Goal: Task Accomplishment & Management: Use online tool/utility

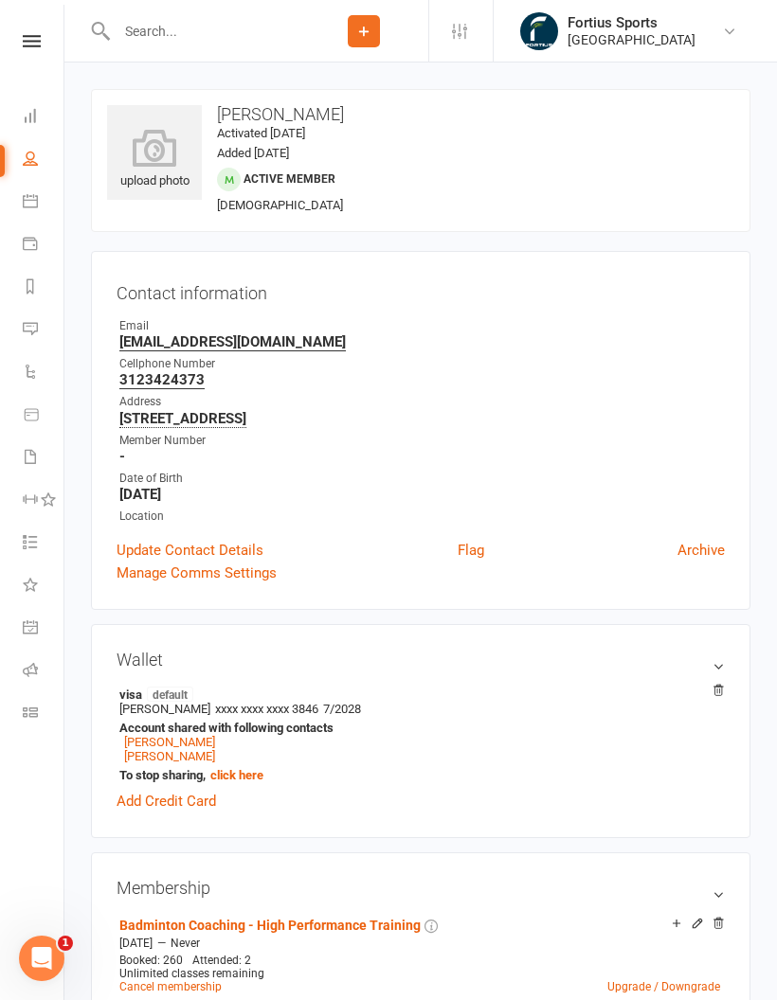
click at [36, 670] on icon at bounding box center [30, 669] width 15 height 15
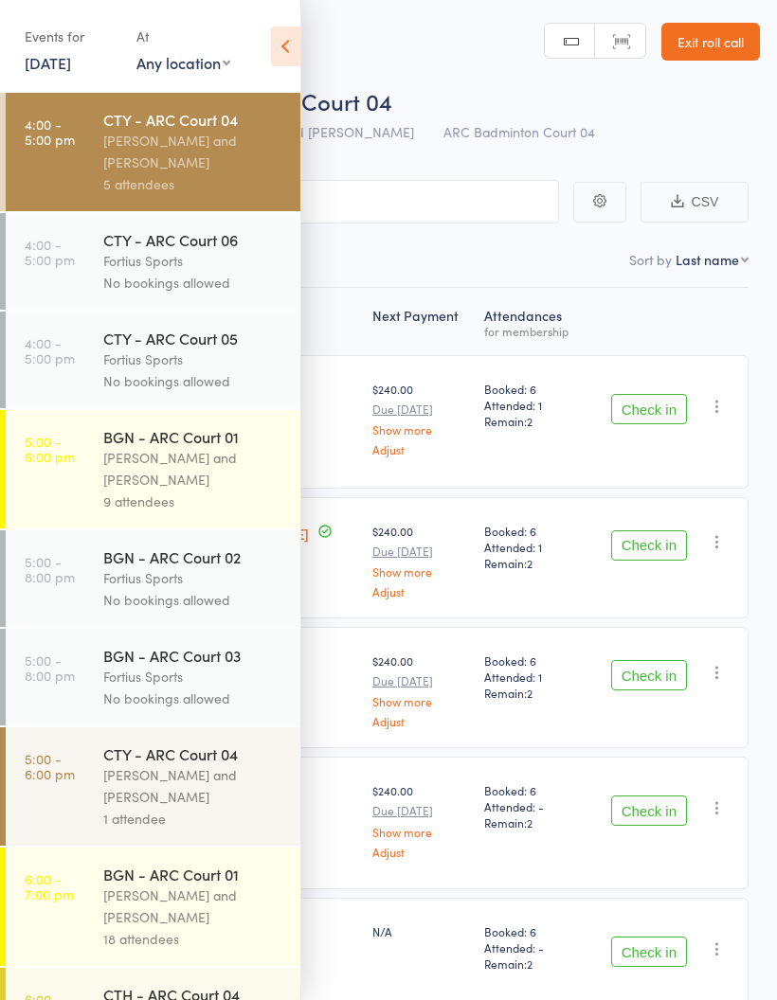
click at [194, 161] on div "Kathiravun Manivannan and Heymard Humblers" at bounding box center [193, 152] width 181 height 44
click at [281, 46] on icon at bounding box center [285, 47] width 29 height 40
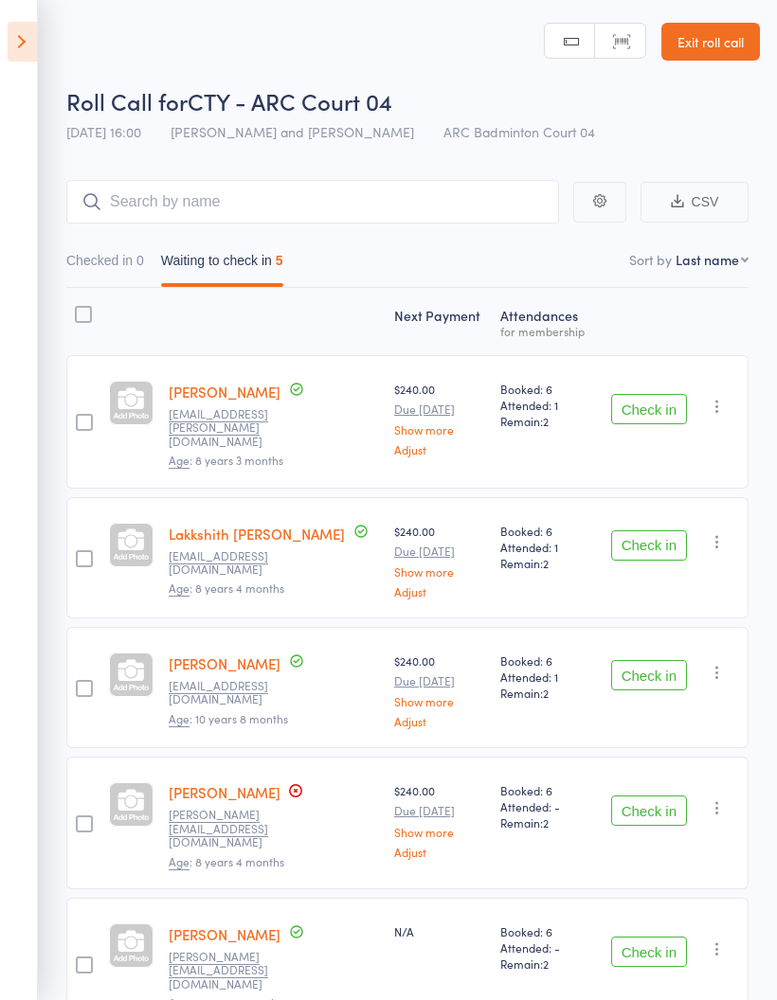
click at [652, 404] on button "Check in" at bounding box center [649, 409] width 76 height 30
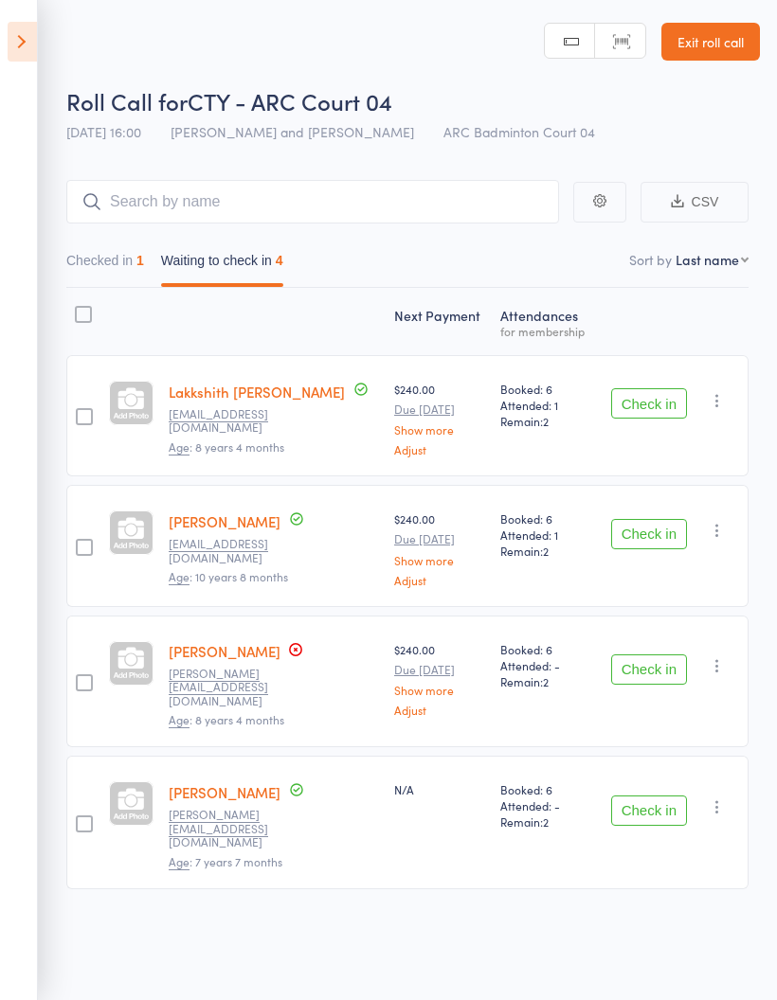
click at [651, 409] on button "Check in" at bounding box center [649, 403] width 76 height 30
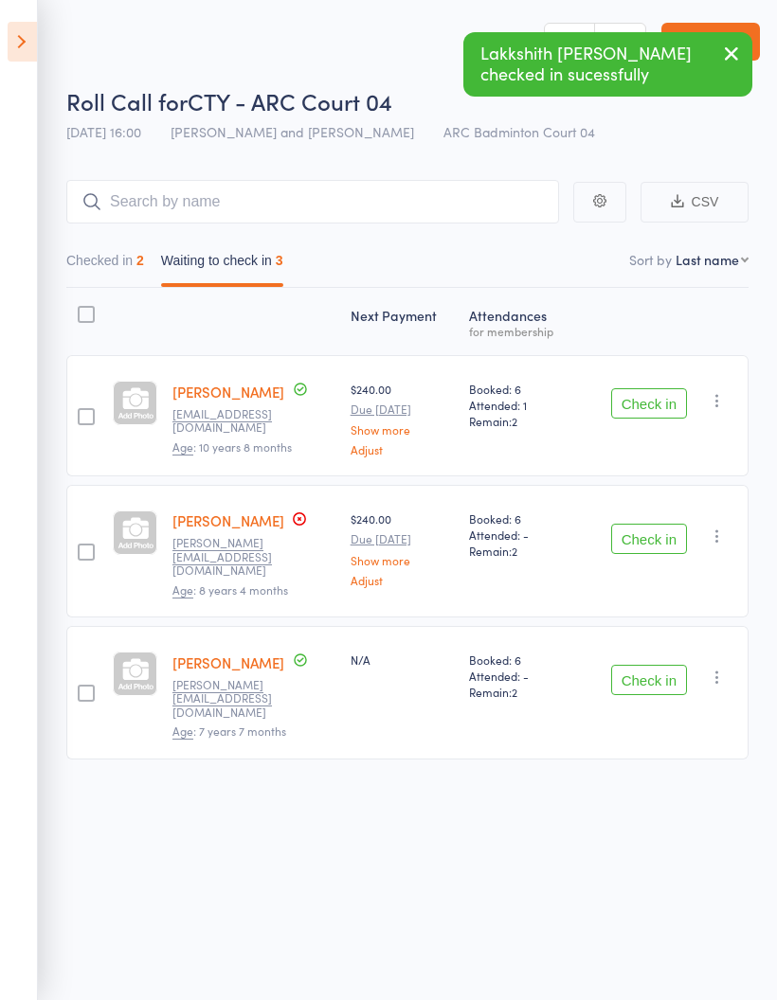
click at [653, 405] on button "Check in" at bounding box center [649, 403] width 76 height 30
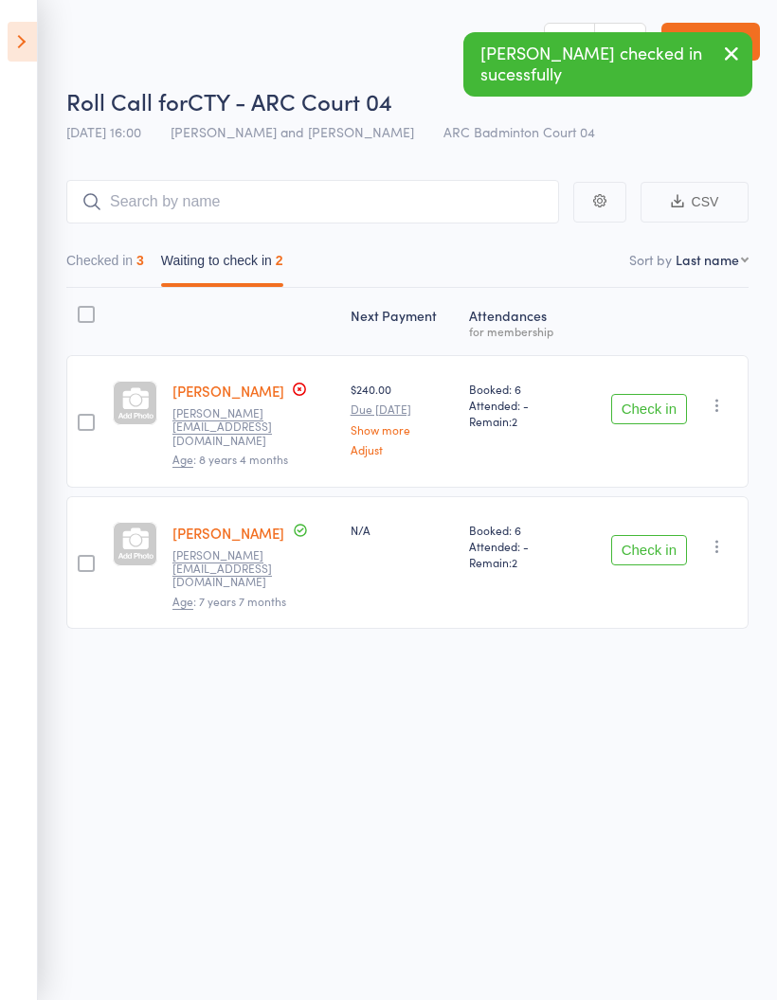
click at [118, 268] on button "Checked in 3" at bounding box center [105, 265] width 78 height 44
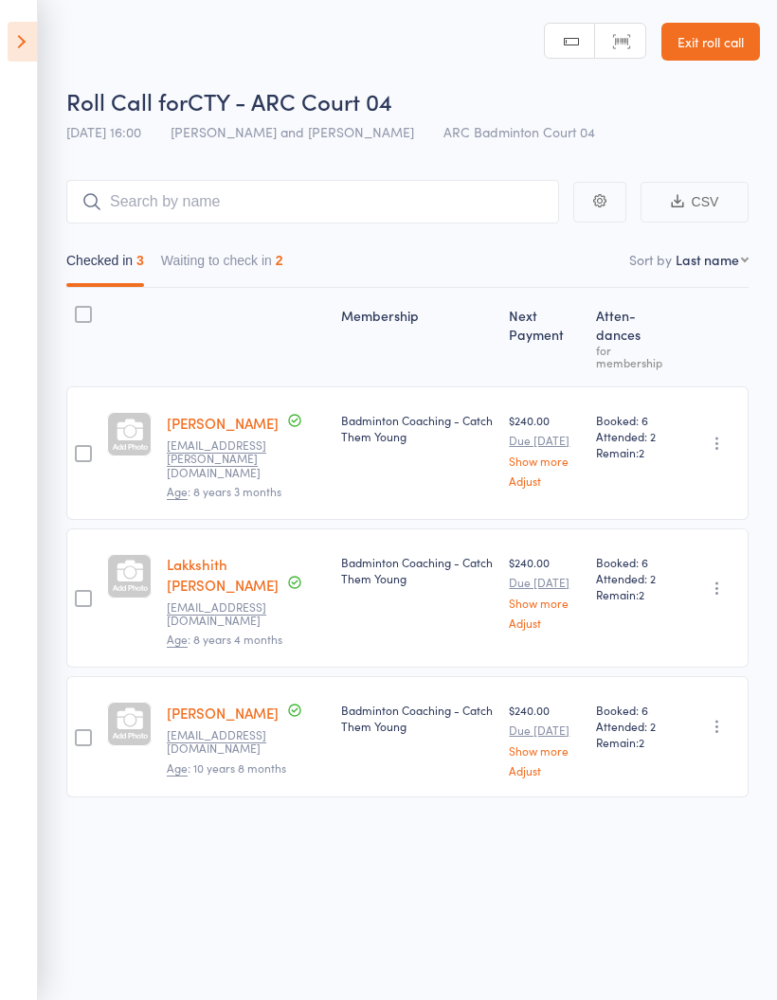
click at [227, 277] on button "Waiting to check in 2" at bounding box center [222, 265] width 122 height 44
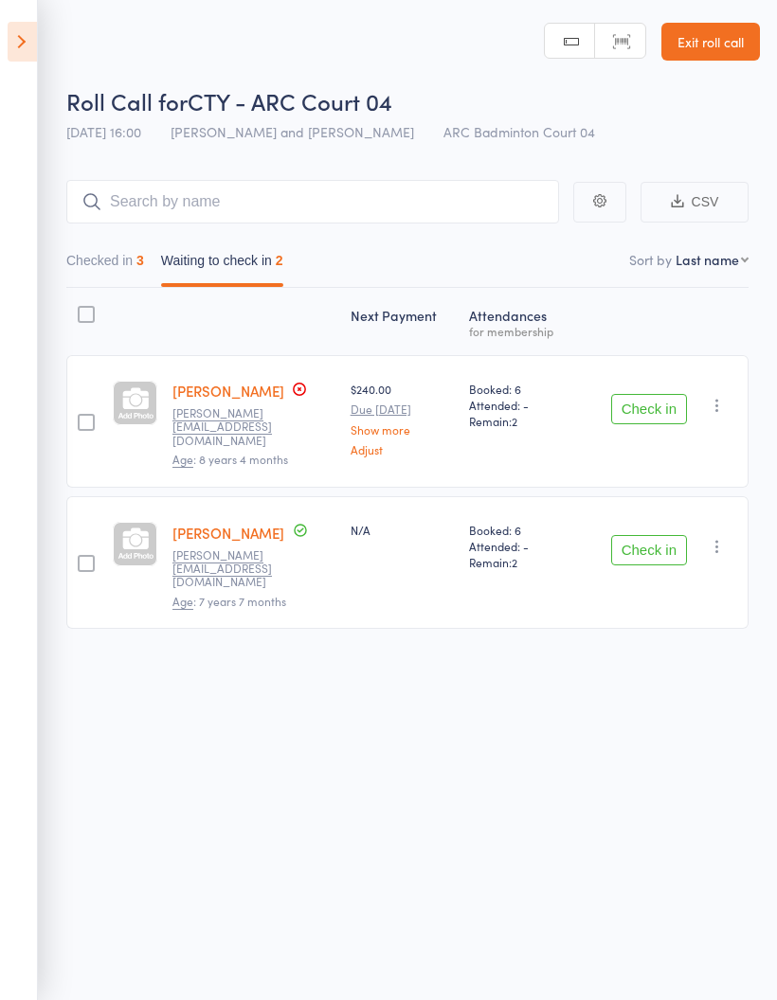
click at [109, 259] on button "Checked in 3" at bounding box center [105, 265] width 78 height 44
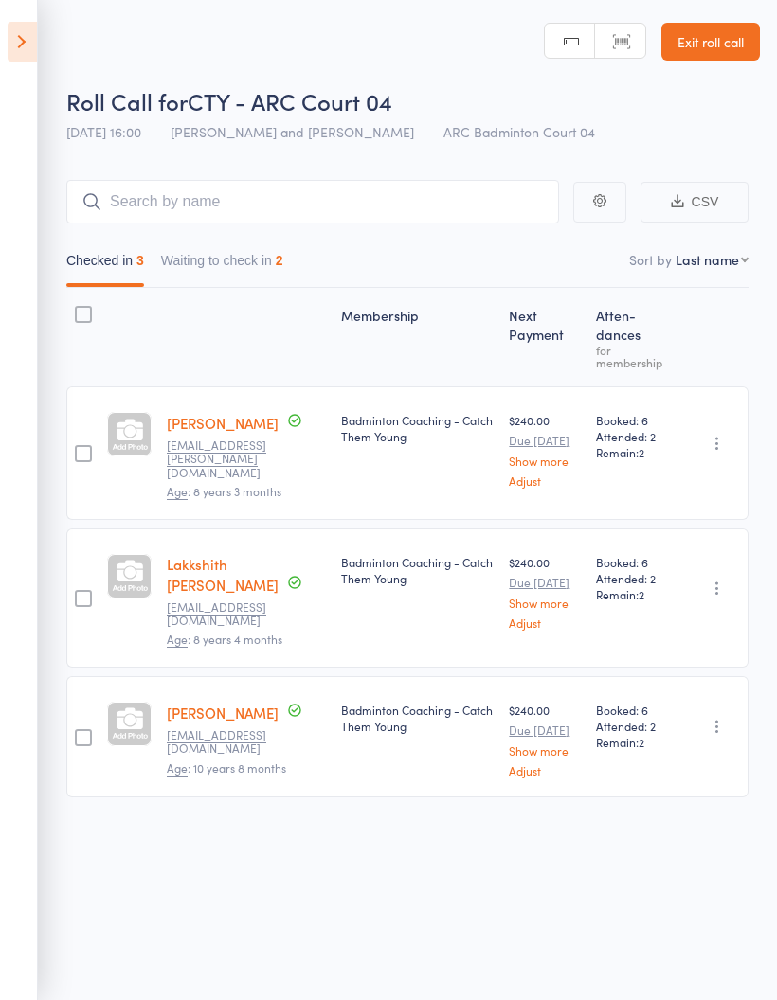
click at [259, 257] on button "Waiting to check in 2" at bounding box center [222, 265] width 122 height 44
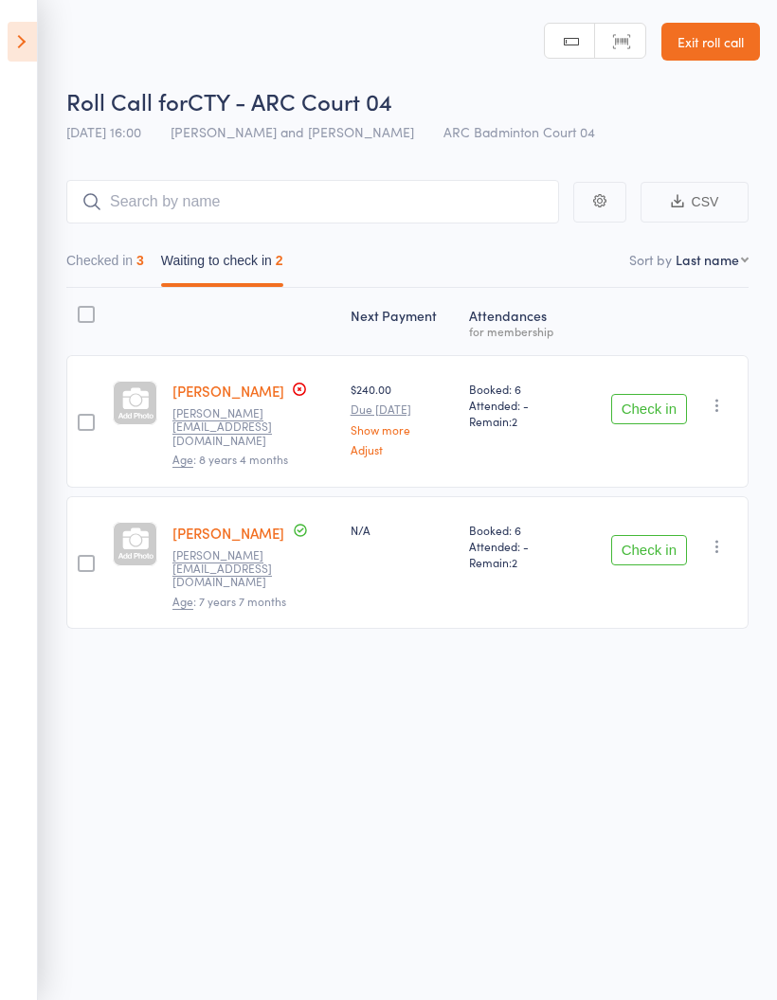
click at [120, 261] on button "Checked in 3" at bounding box center [105, 265] width 78 height 44
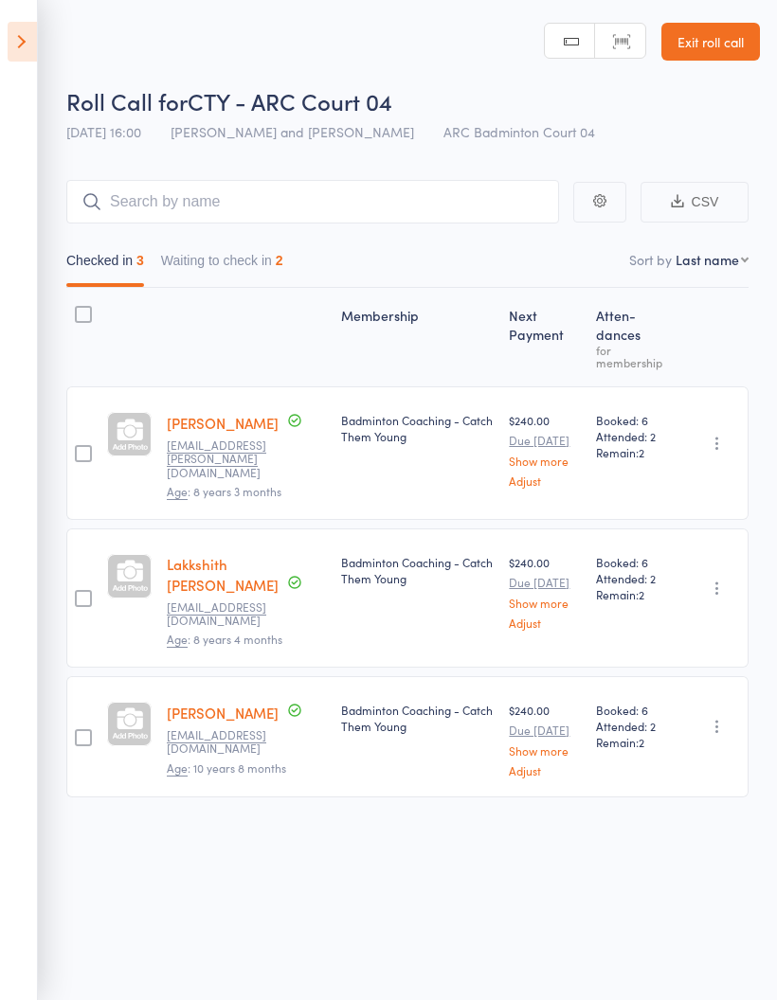
click at [255, 263] on button "Waiting to check in 2" at bounding box center [222, 265] width 122 height 44
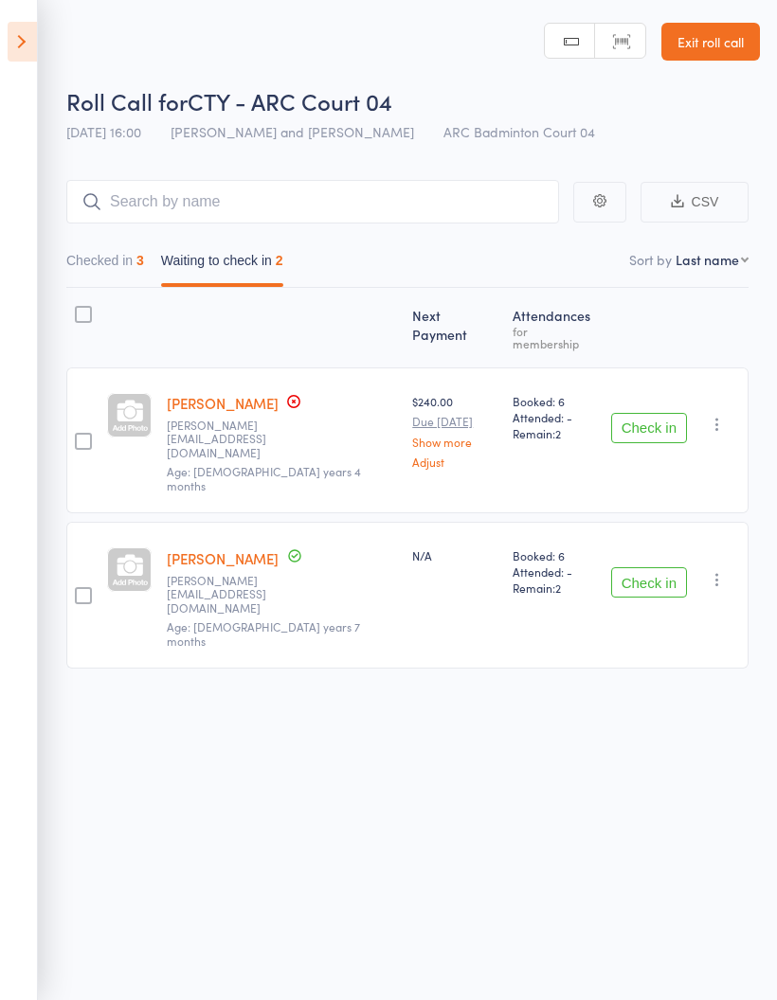
click at [134, 264] on button "Checked in 3" at bounding box center [105, 265] width 78 height 44
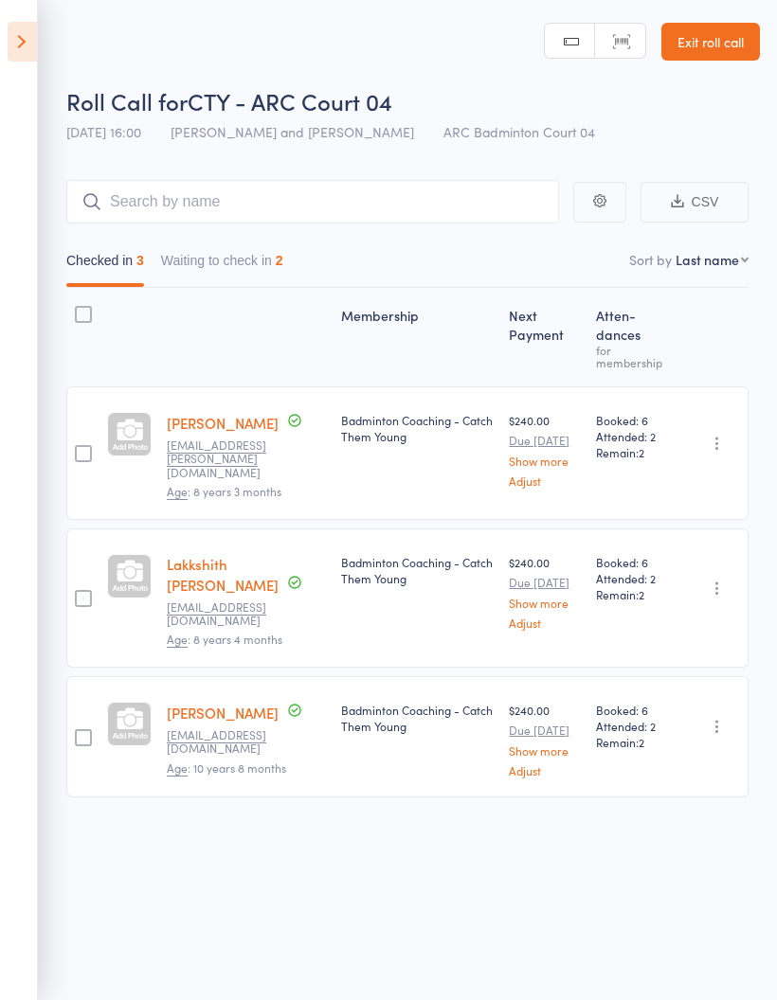
click at [265, 253] on button "Waiting to check in 2" at bounding box center [222, 265] width 122 height 44
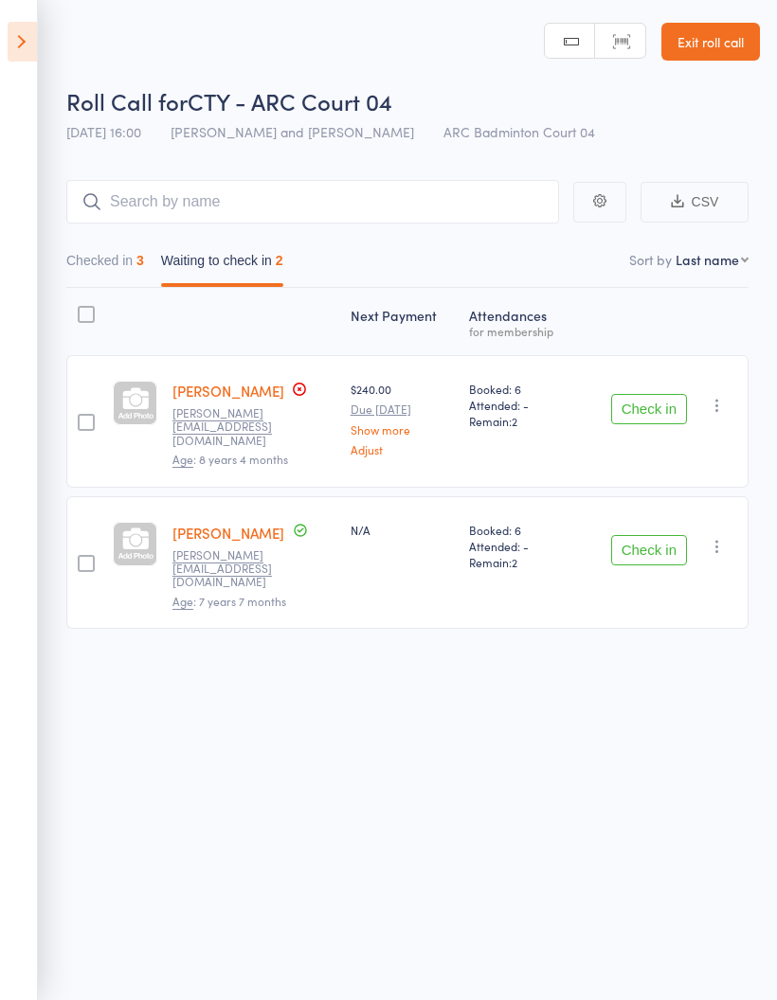
click at [106, 251] on button "Checked in 3" at bounding box center [105, 265] width 78 height 44
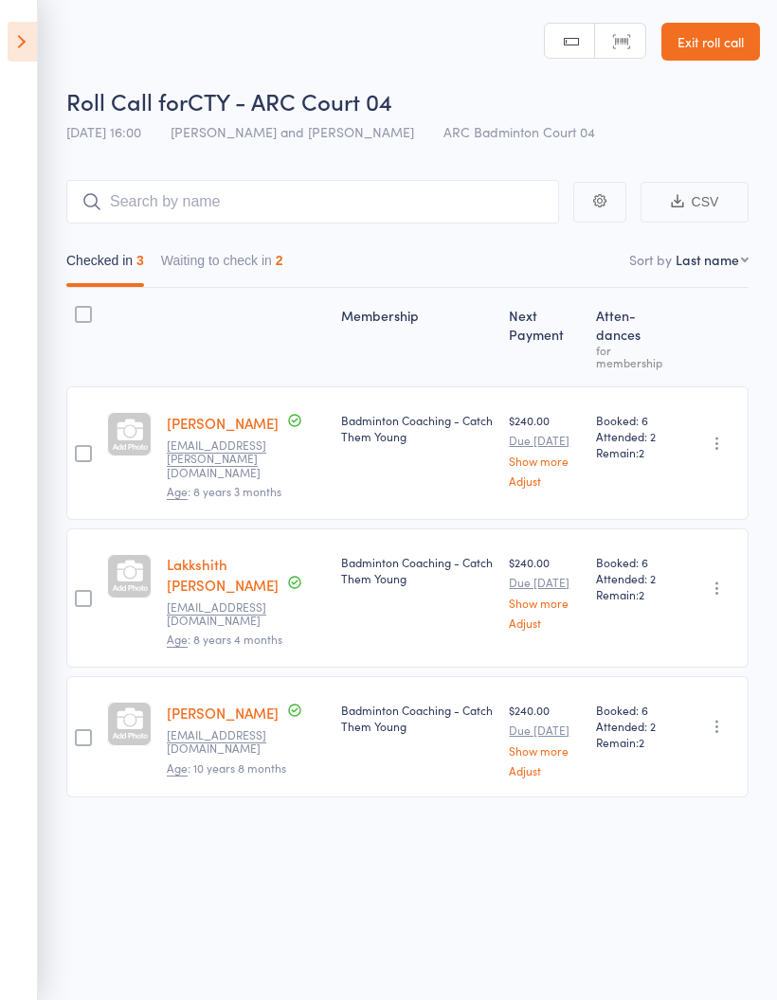
click at [240, 253] on button "Waiting to check in 2" at bounding box center [222, 265] width 122 height 44
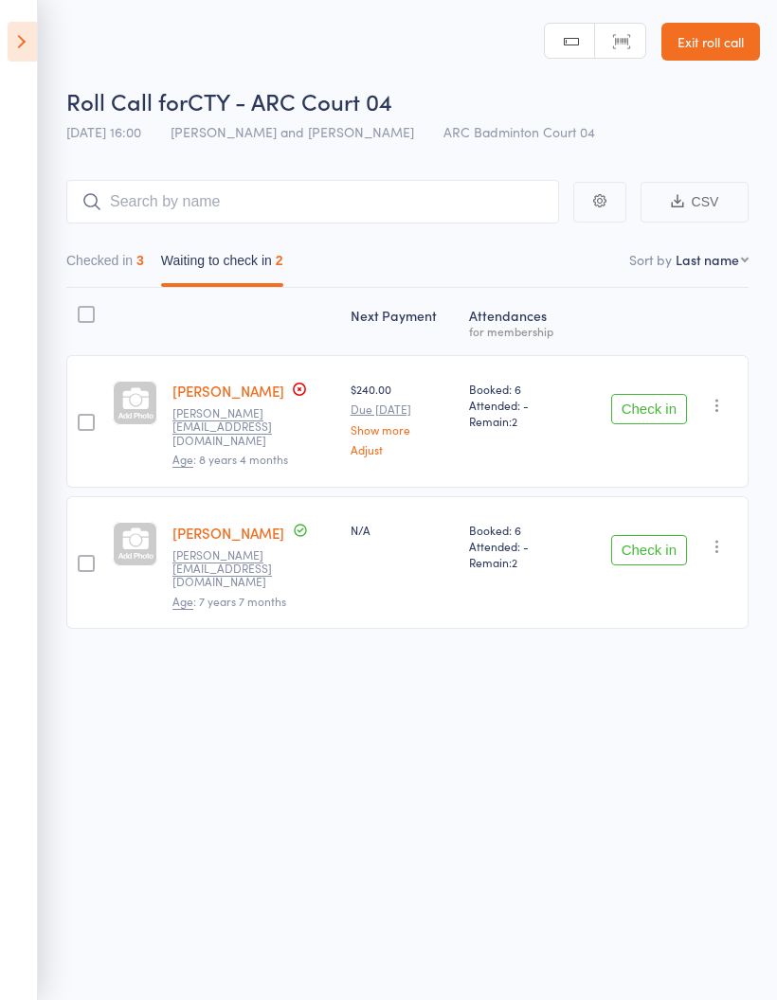
click at [726, 405] on icon "button" at bounding box center [716, 405] width 19 height 19
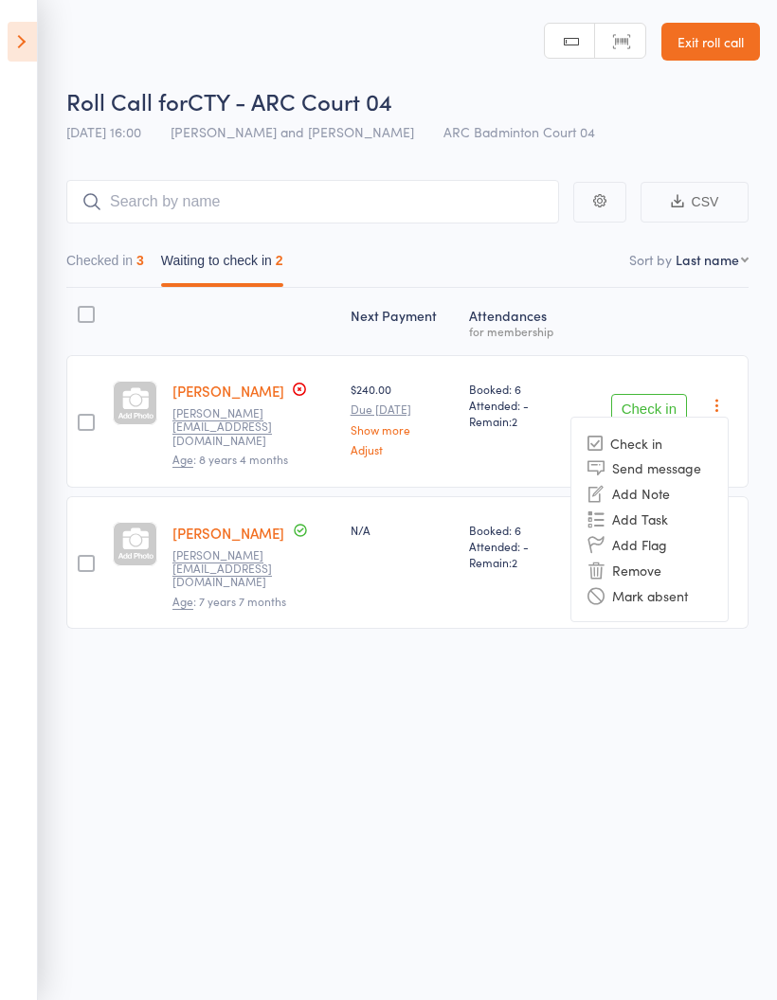
click at [669, 592] on li "Mark absent" at bounding box center [649, 595] width 156 height 26
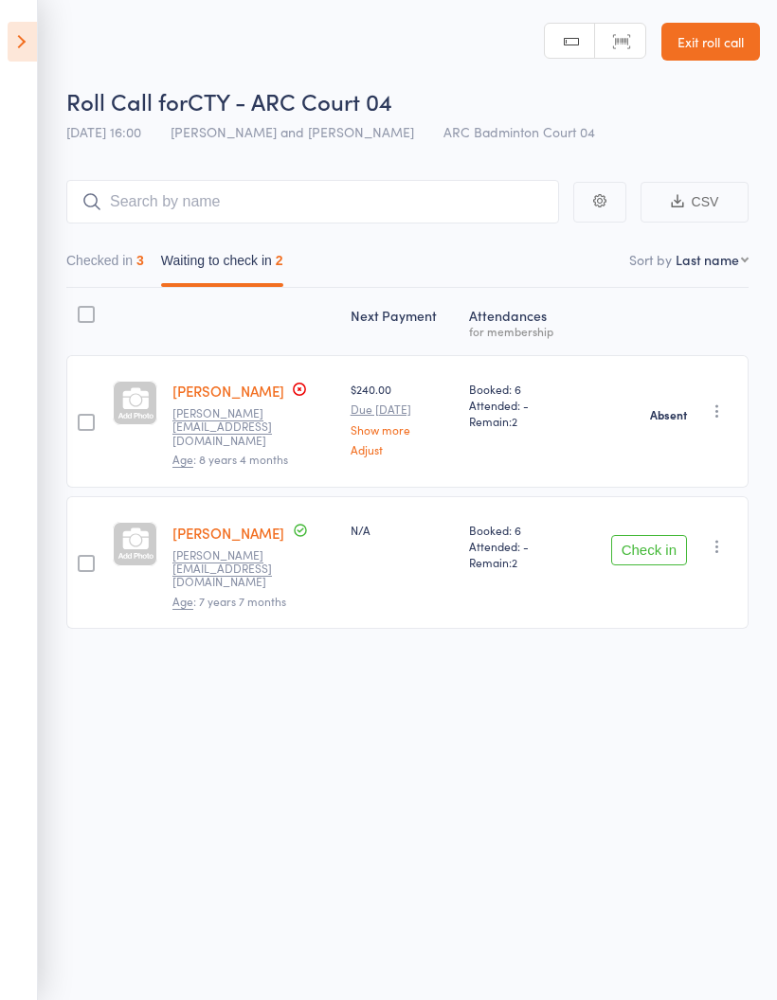
click at [726, 537] on icon "button" at bounding box center [716, 546] width 19 height 19
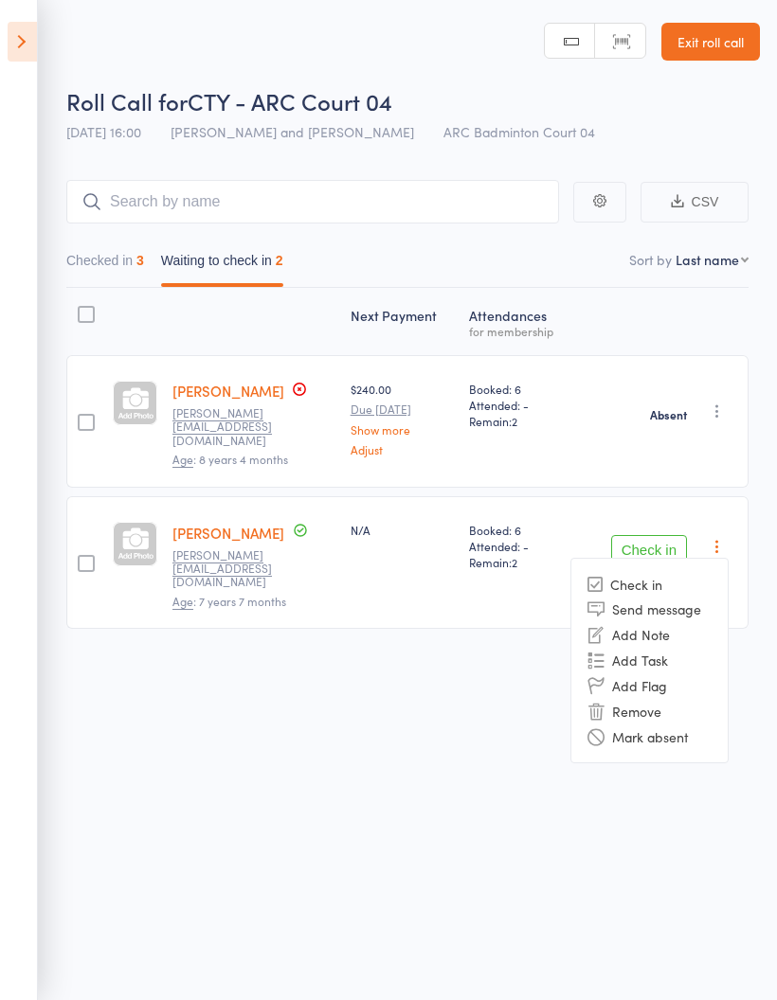
click at [672, 702] on li "Remove" at bounding box center [649, 711] width 156 height 26
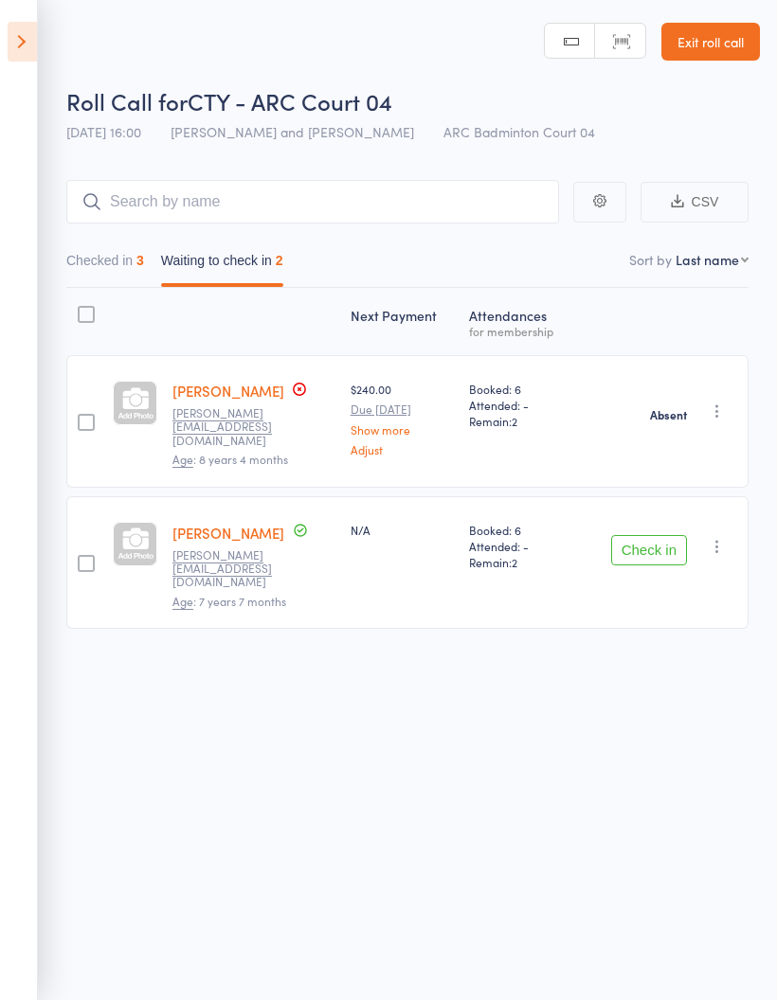
click at [720, 537] on icon "button" at bounding box center [716, 546] width 19 height 19
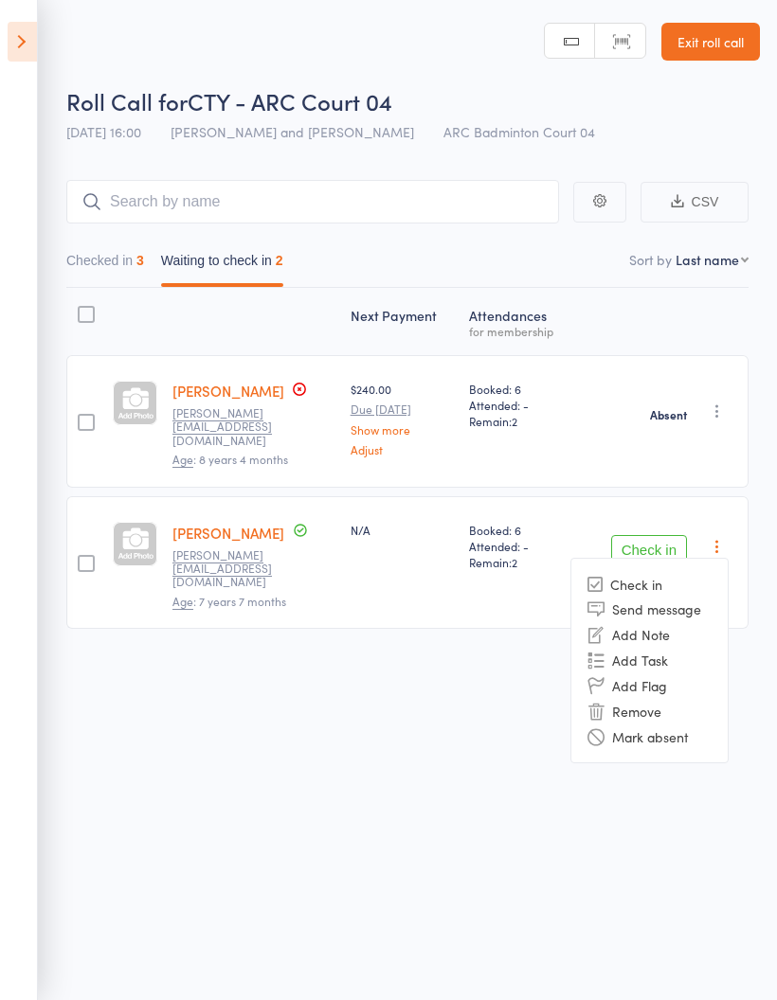
click at [647, 724] on li "Mark absent" at bounding box center [649, 737] width 156 height 26
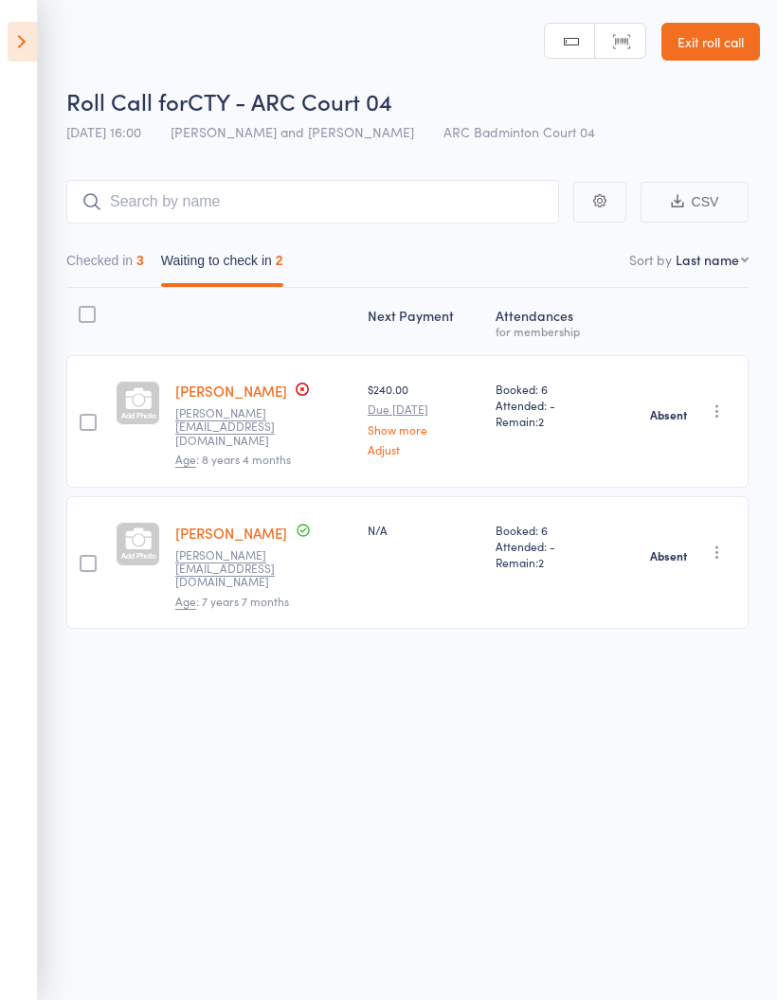
click at [10, 57] on icon at bounding box center [22, 42] width 29 height 40
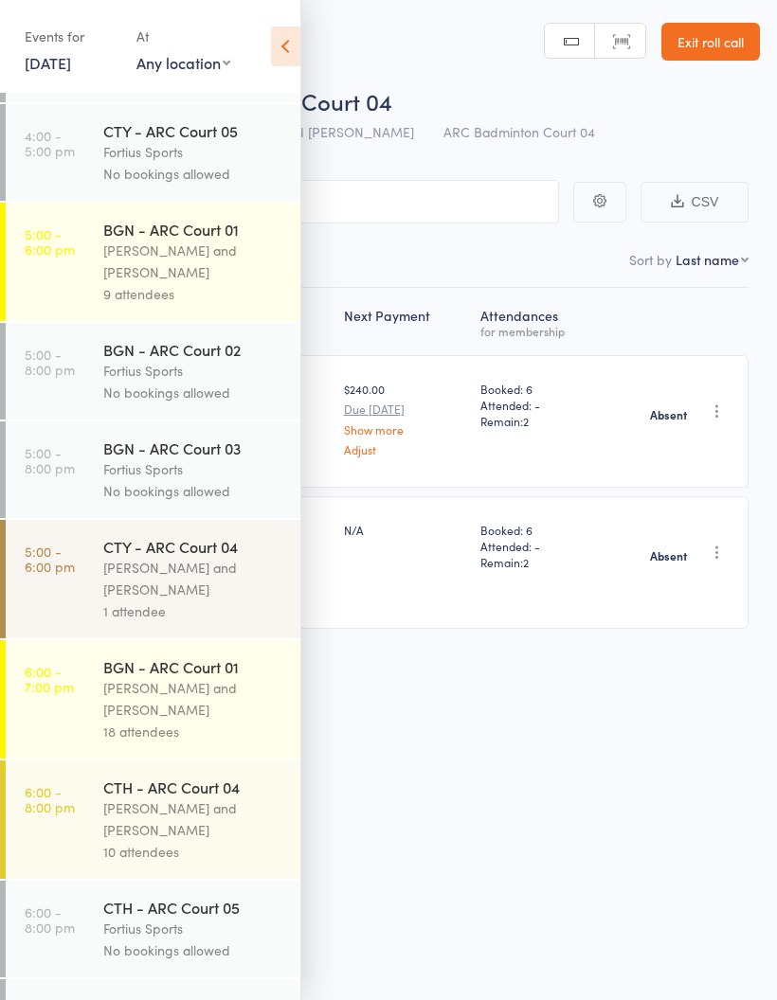
scroll to position [206, 0]
click at [158, 259] on div "Antonio Emanuel and Vinh Nguyen" at bounding box center [193, 263] width 181 height 44
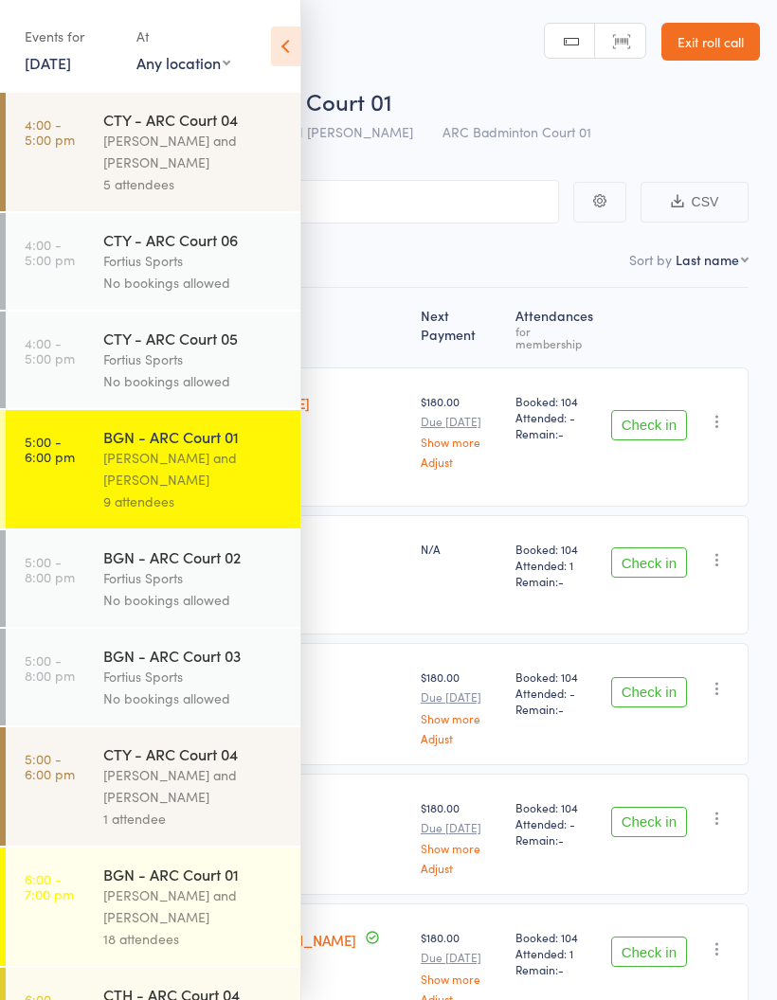
click at [277, 39] on icon at bounding box center [285, 47] width 29 height 40
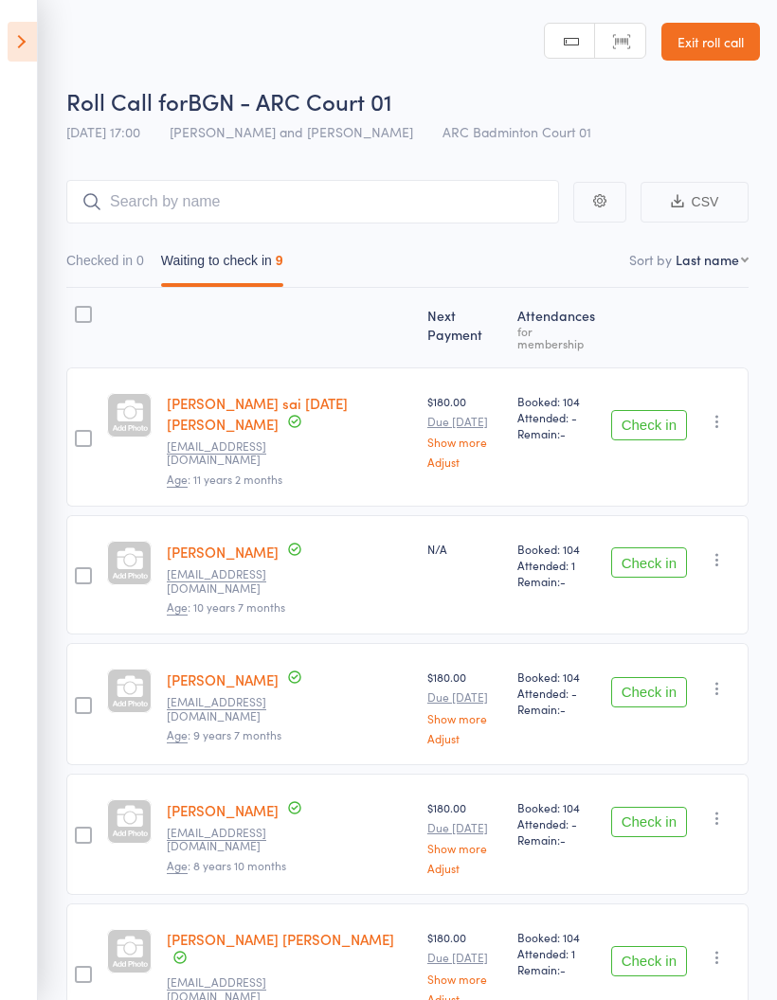
click at [88, 273] on button "Checked in 0" at bounding box center [105, 265] width 78 height 44
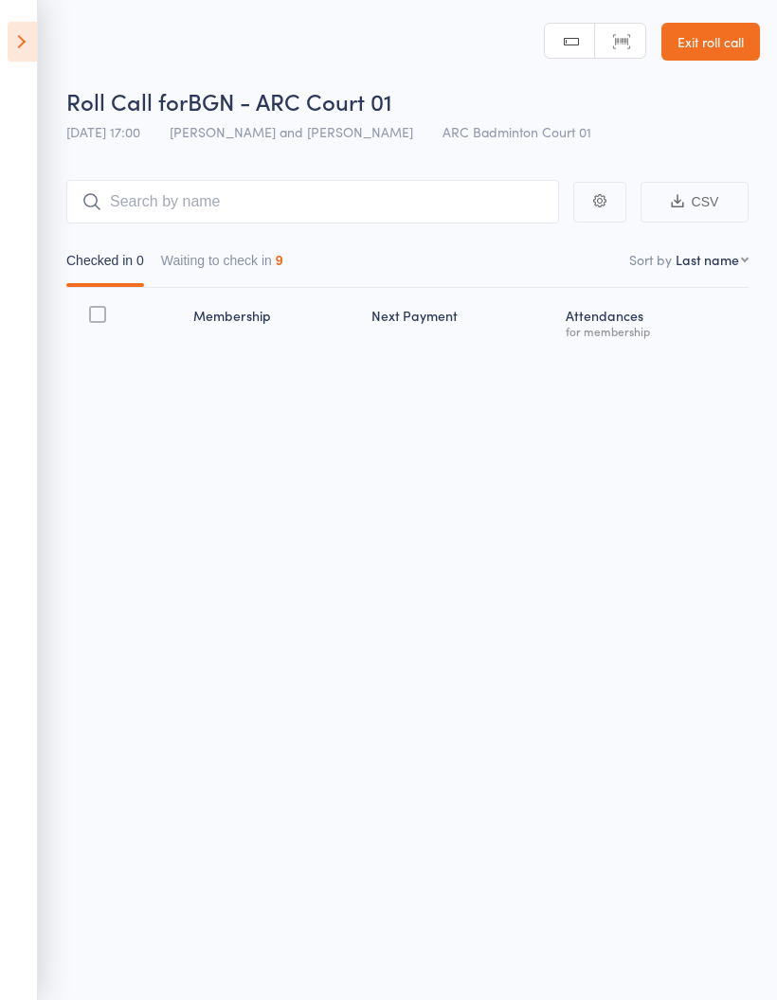
click at [190, 264] on button "Waiting to check in 9" at bounding box center [222, 265] width 122 height 44
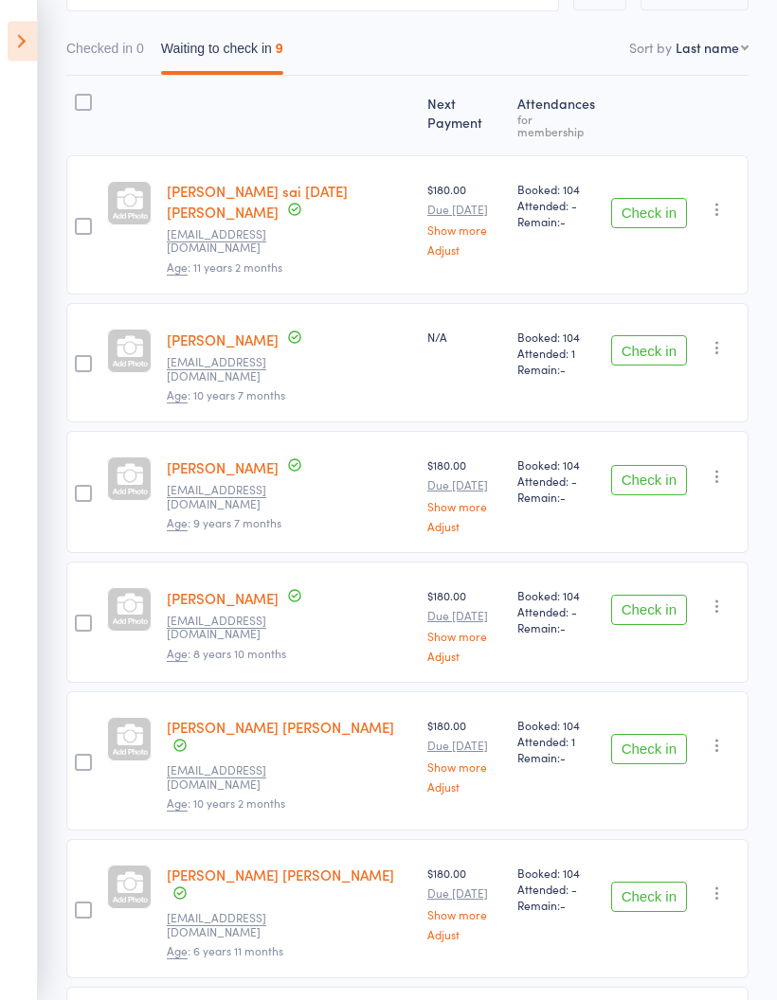
scroll to position [225, 0]
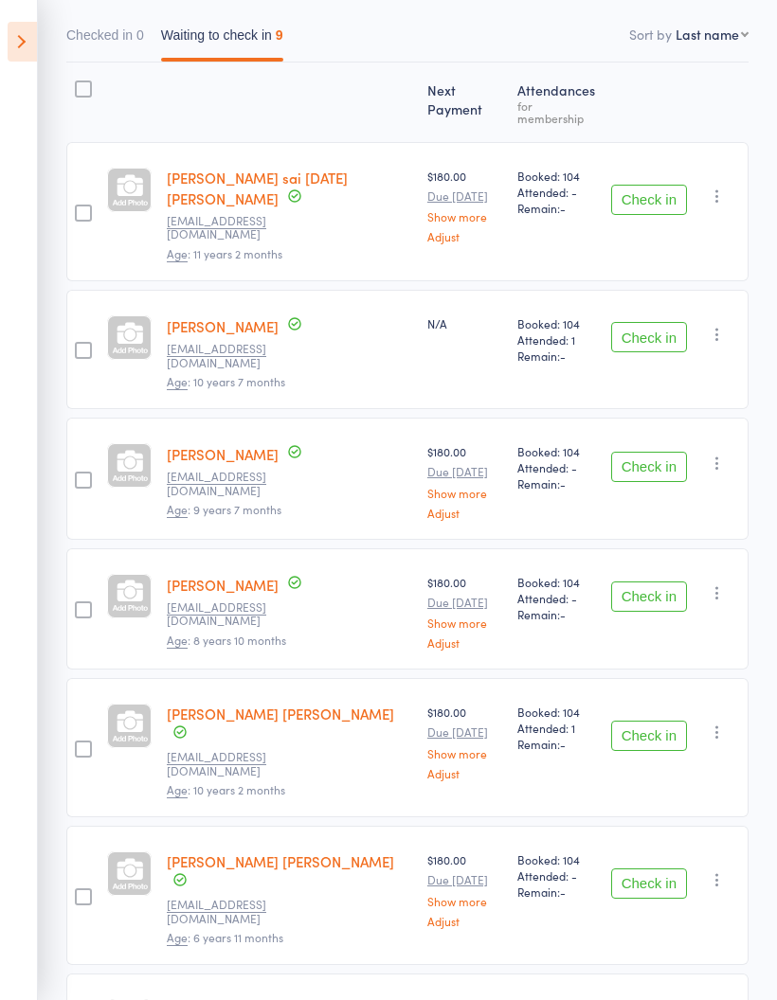
click at [661, 322] on button "Check in" at bounding box center [649, 337] width 76 height 30
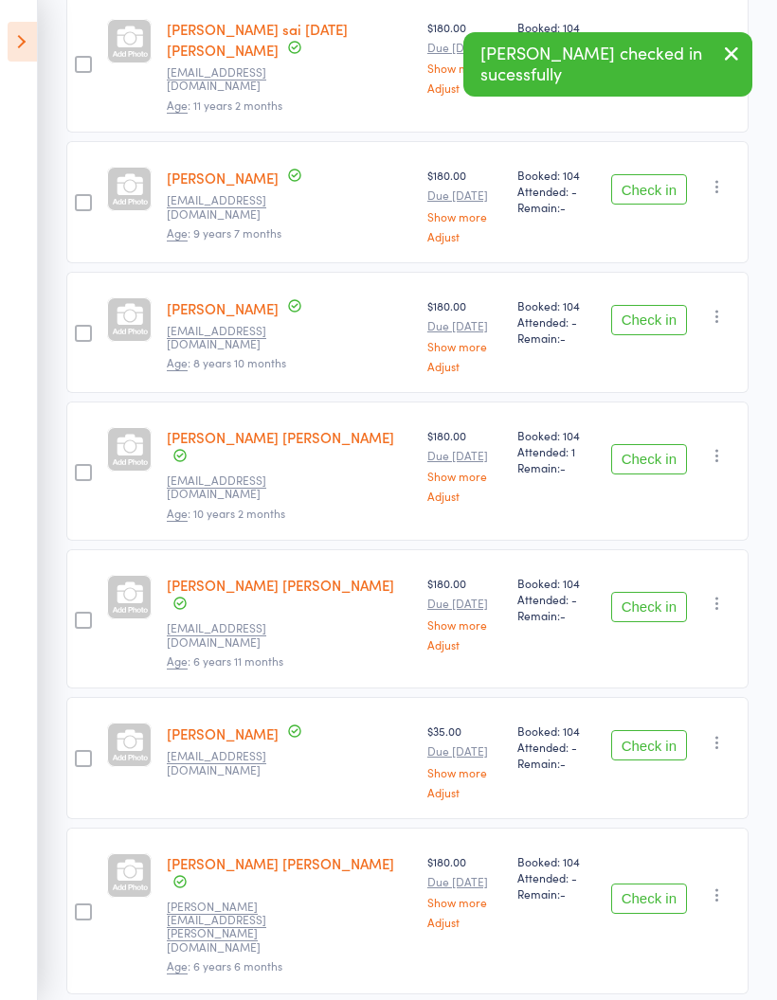
scroll to position [373, 0]
click at [642, 178] on button "Check in" at bounding box center [649, 190] width 76 height 30
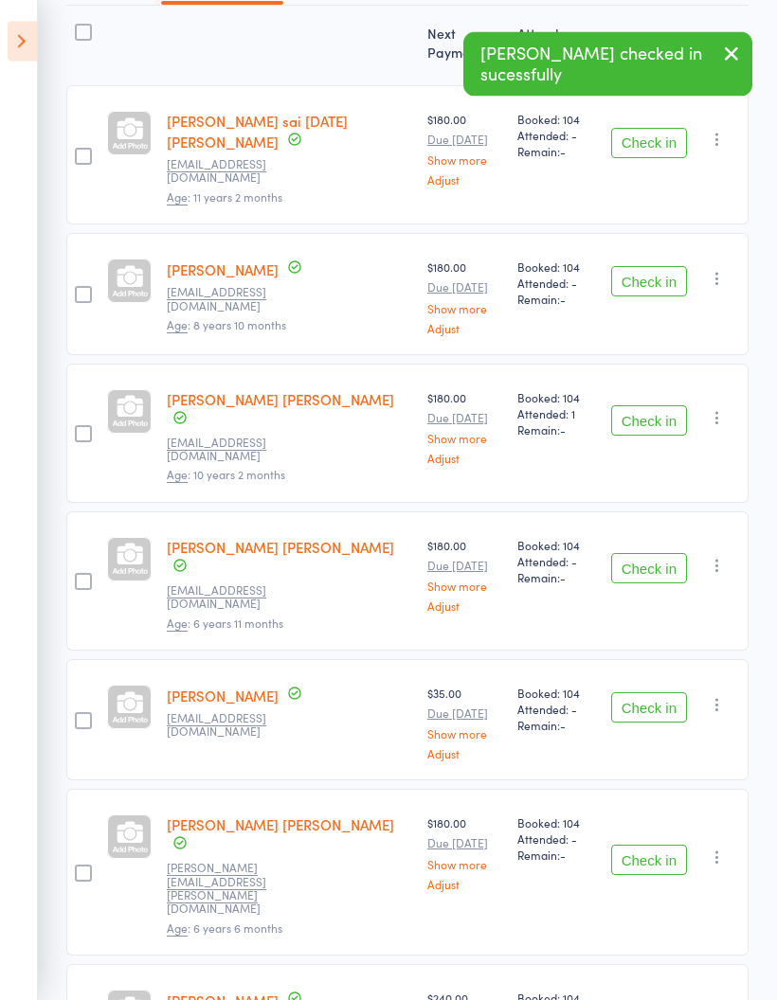
scroll to position [283, 0]
click at [656, 265] on button "Check in" at bounding box center [649, 280] width 76 height 30
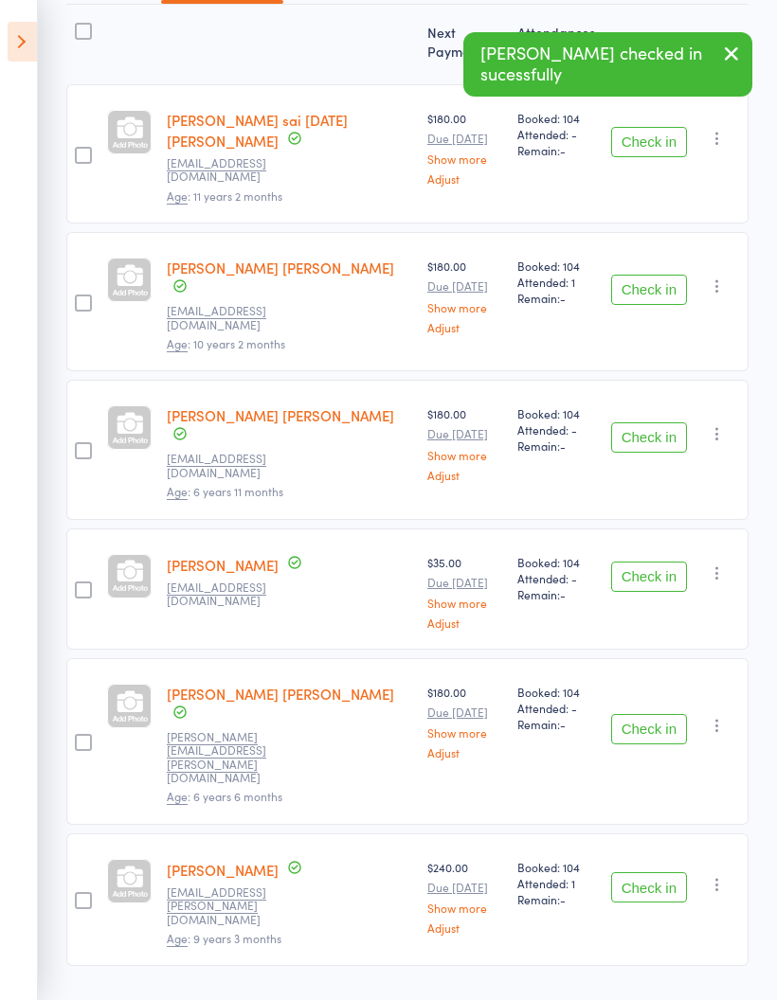
scroll to position [230, 0]
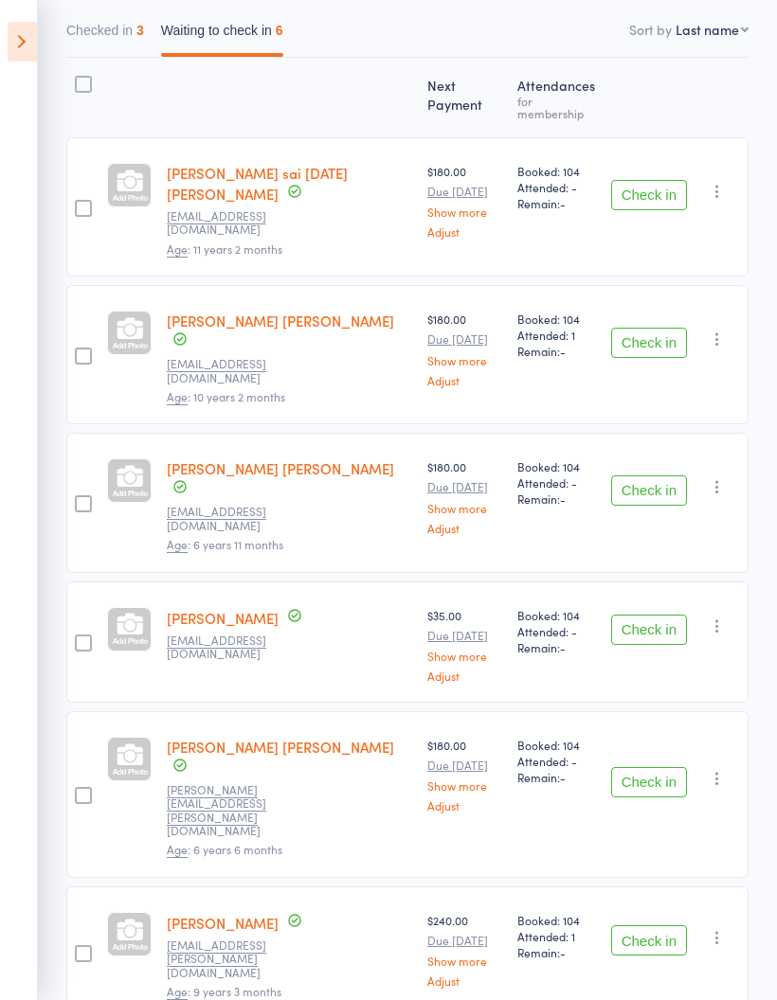
click at [644, 475] on button "Check in" at bounding box center [649, 490] width 76 height 30
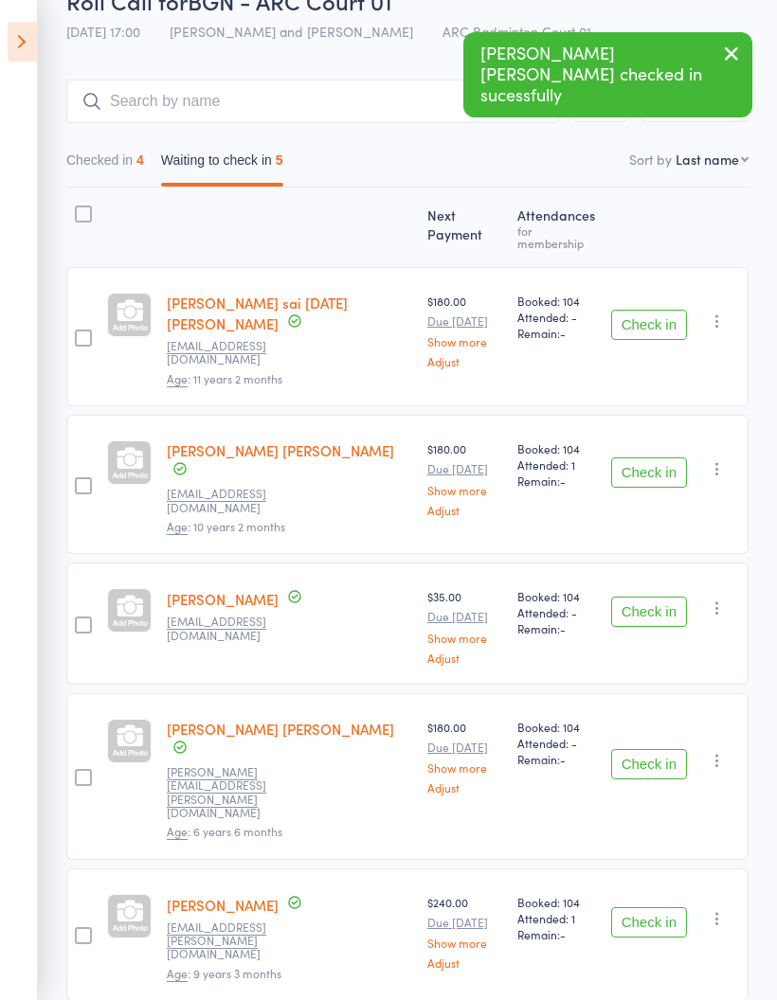
click at [640, 597] on button "Check in" at bounding box center [649, 612] width 76 height 30
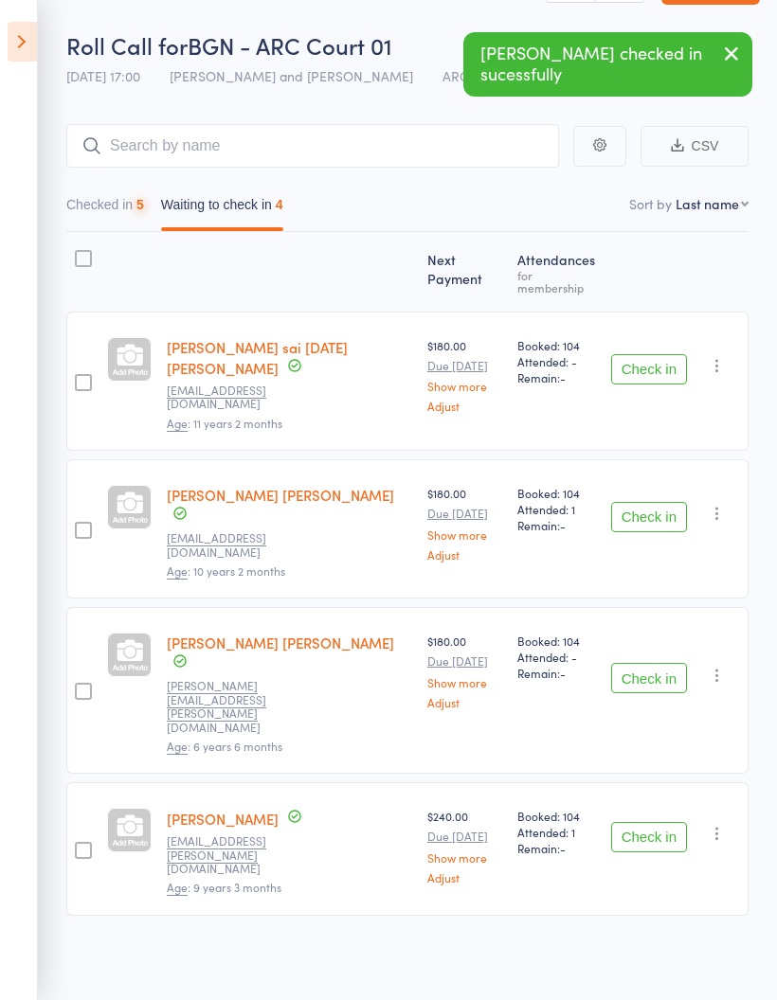
scroll to position [13, 0]
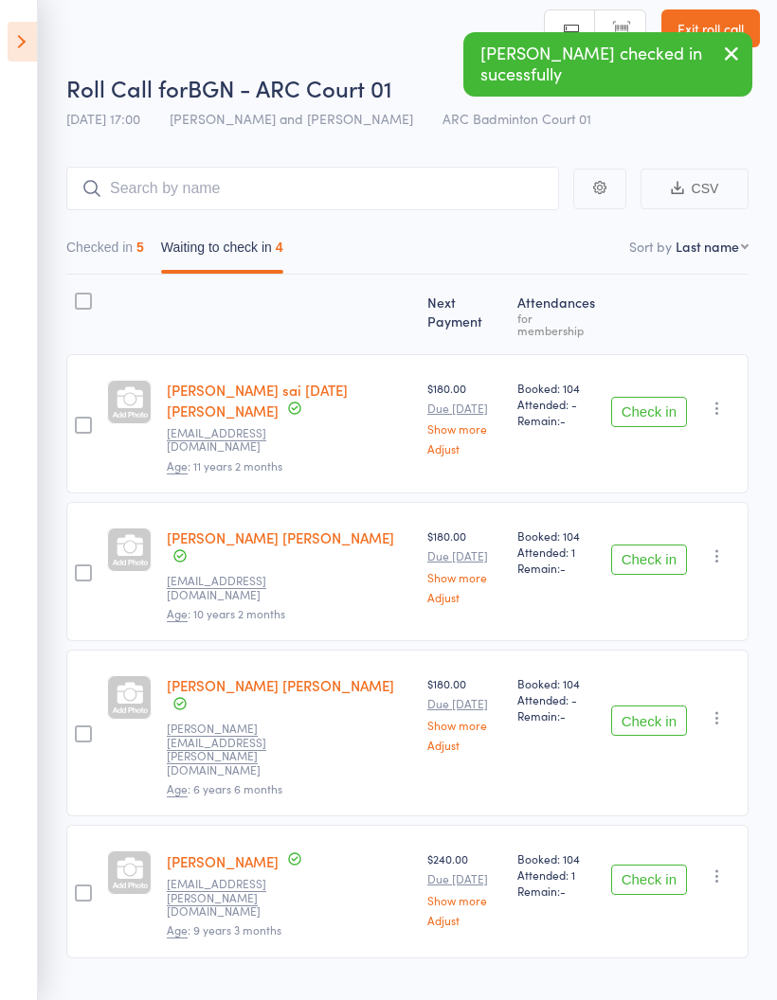
click at [650, 706] on button "Check in" at bounding box center [649, 721] width 76 height 30
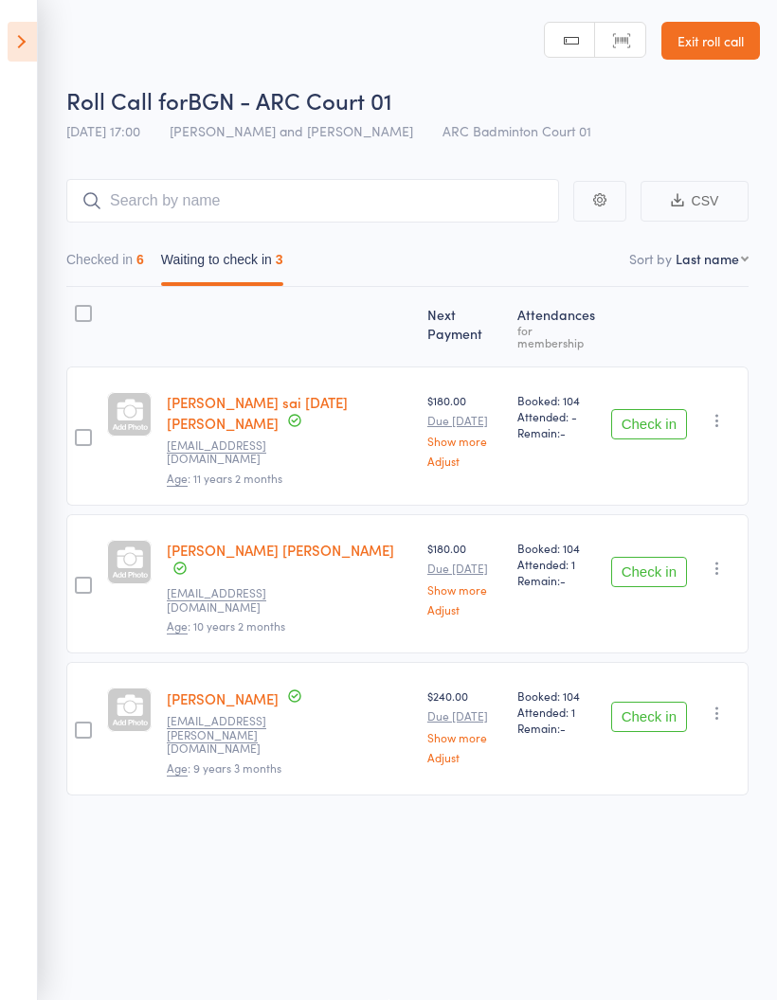
click at [105, 242] on button "Checked in 6" at bounding box center [105, 264] width 78 height 44
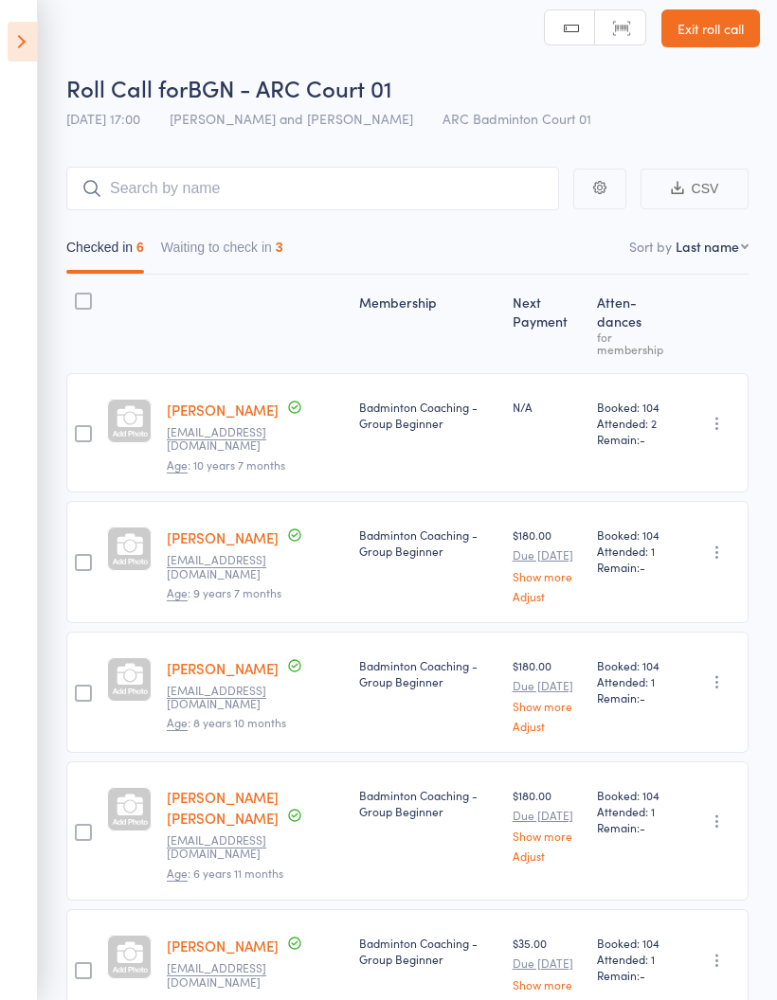
click at [241, 242] on button "Waiting to check in 3" at bounding box center [222, 252] width 122 height 44
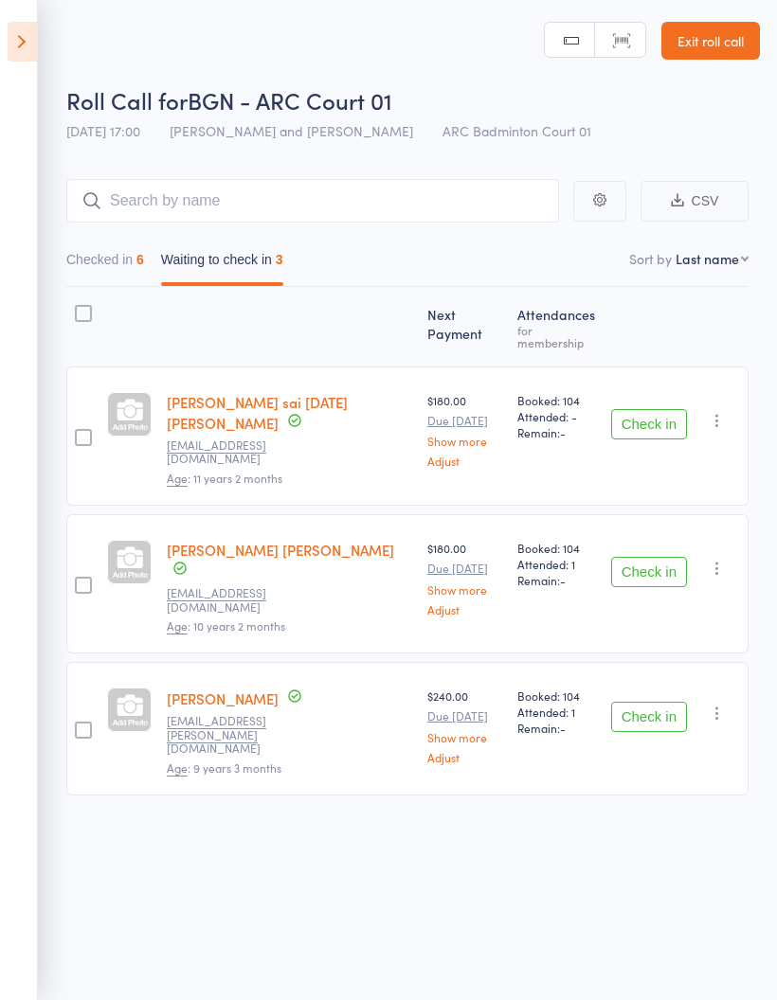
scroll to position [0, 0]
click at [718, 420] on icon "button" at bounding box center [716, 421] width 19 height 19
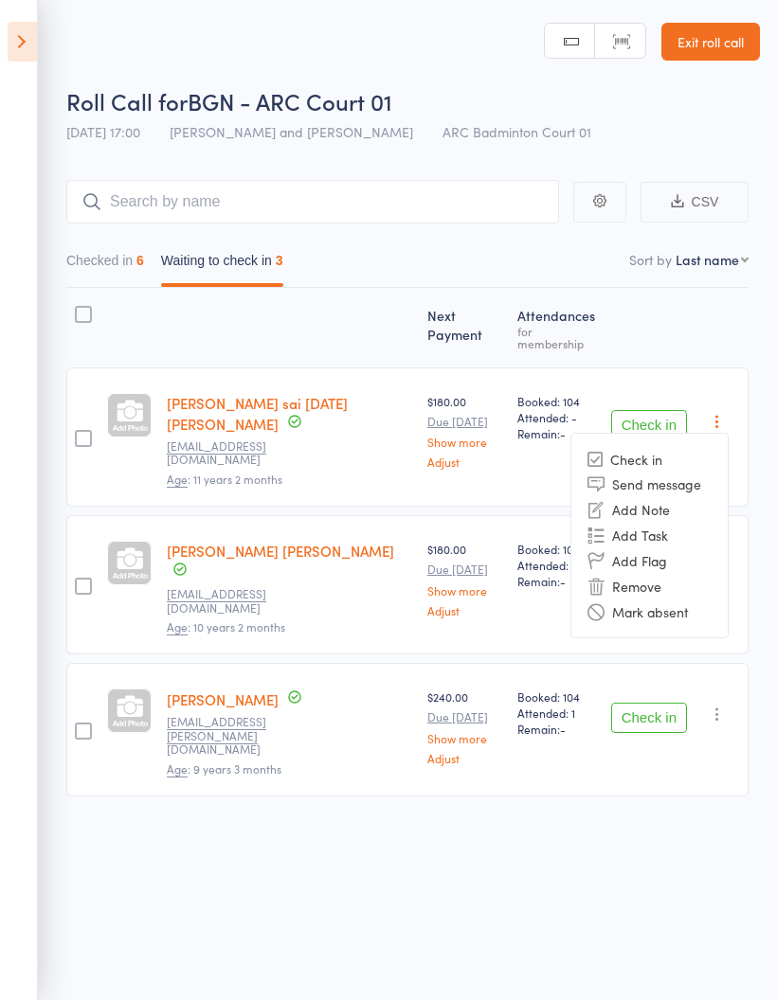
click at [689, 609] on li "Mark absent" at bounding box center [649, 612] width 156 height 26
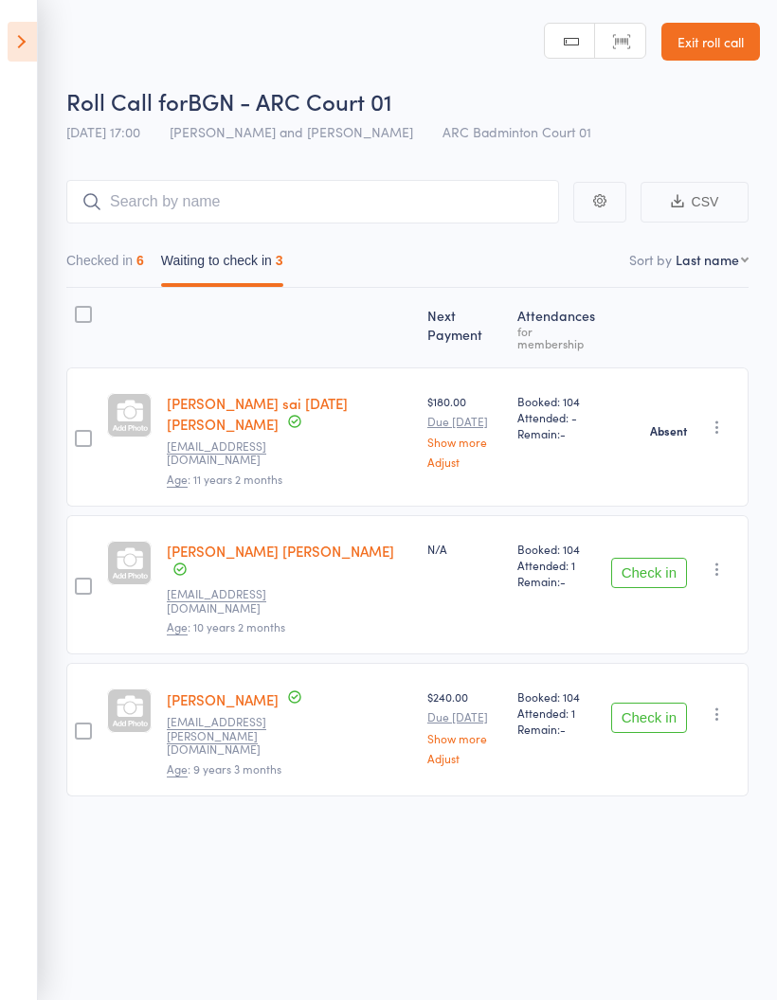
click at [719, 560] on icon "button" at bounding box center [716, 569] width 19 height 19
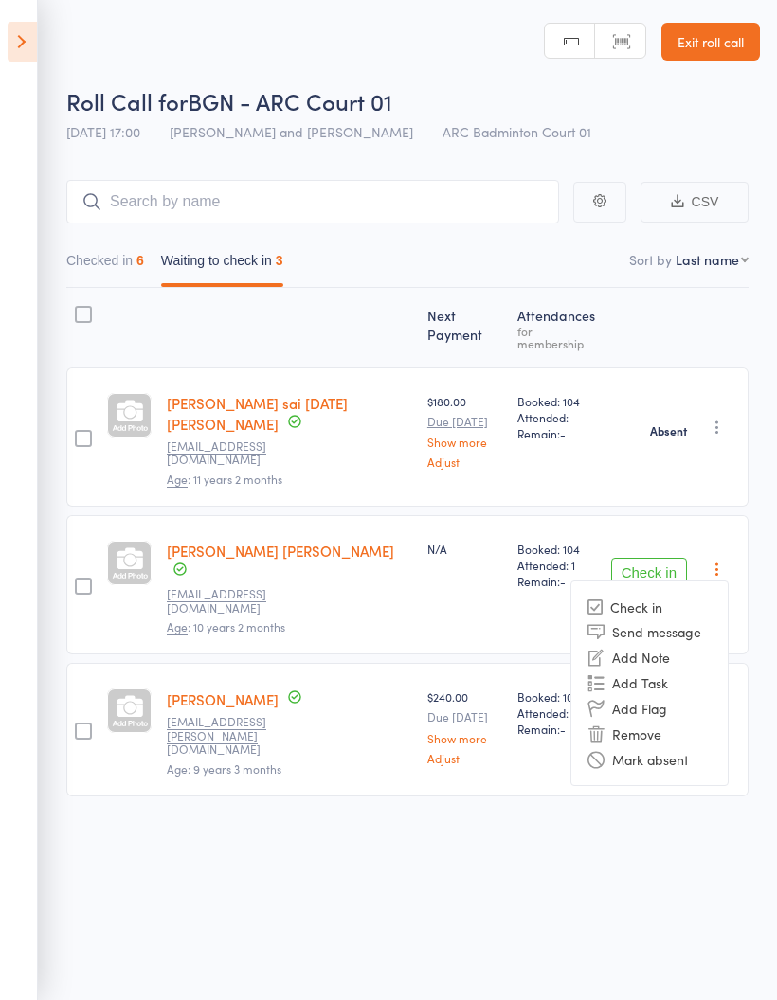
click at [689, 746] on li "Mark absent" at bounding box center [649, 759] width 156 height 26
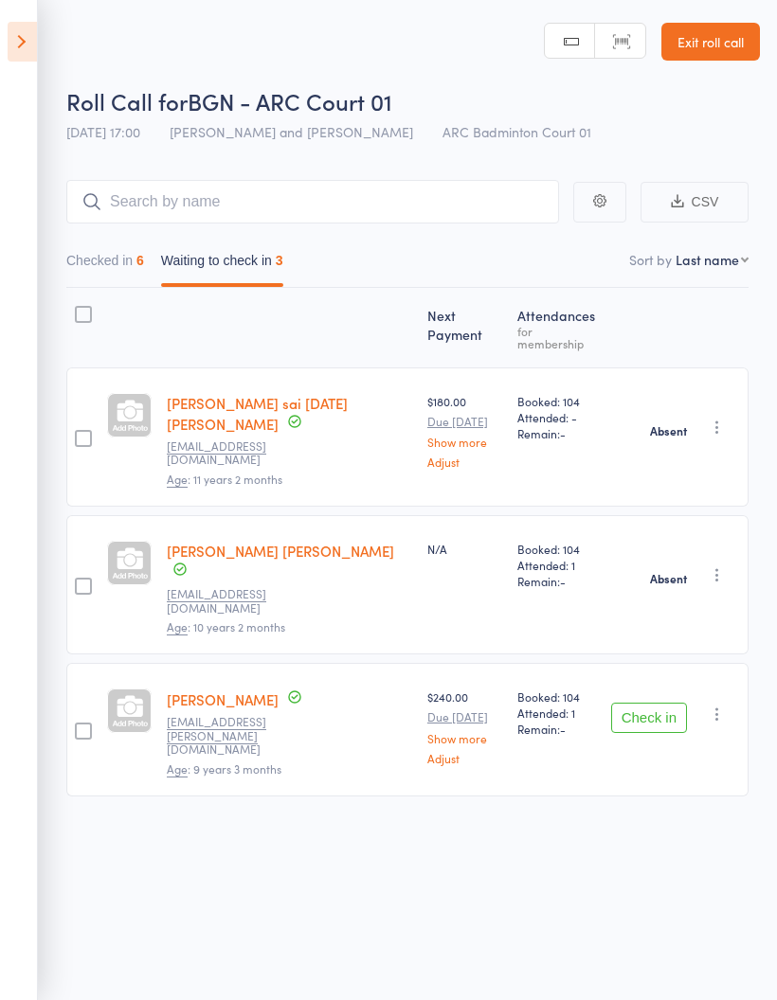
click at [723, 705] on icon "button" at bounding box center [716, 714] width 19 height 19
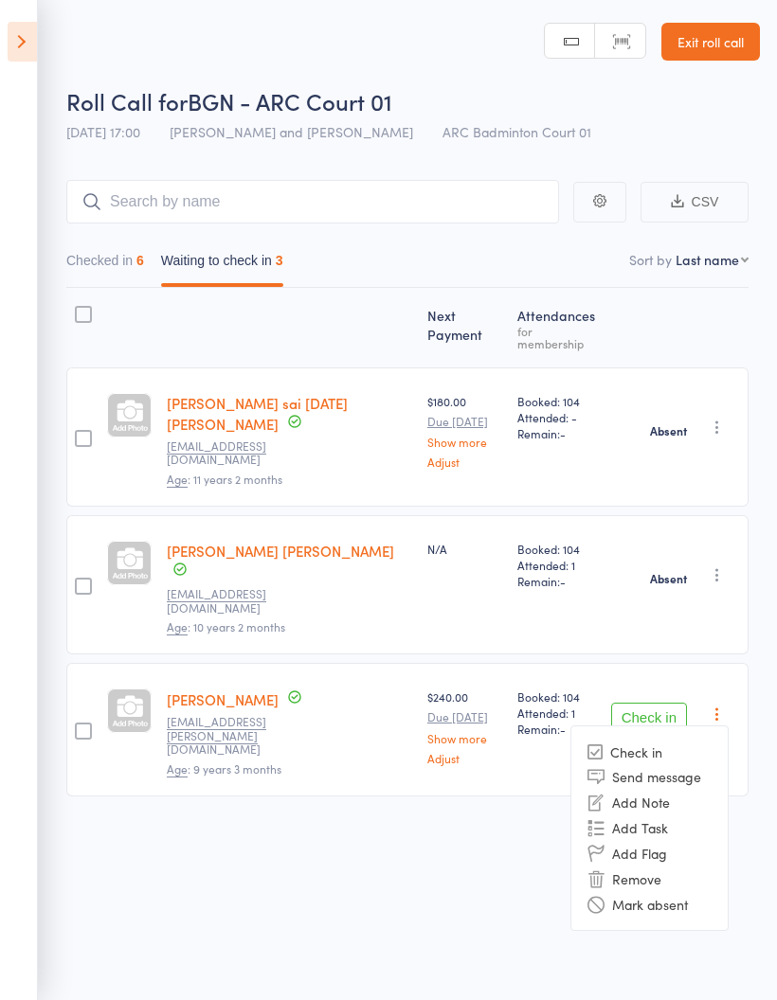
click at [677, 891] on li "Mark absent" at bounding box center [649, 904] width 156 height 26
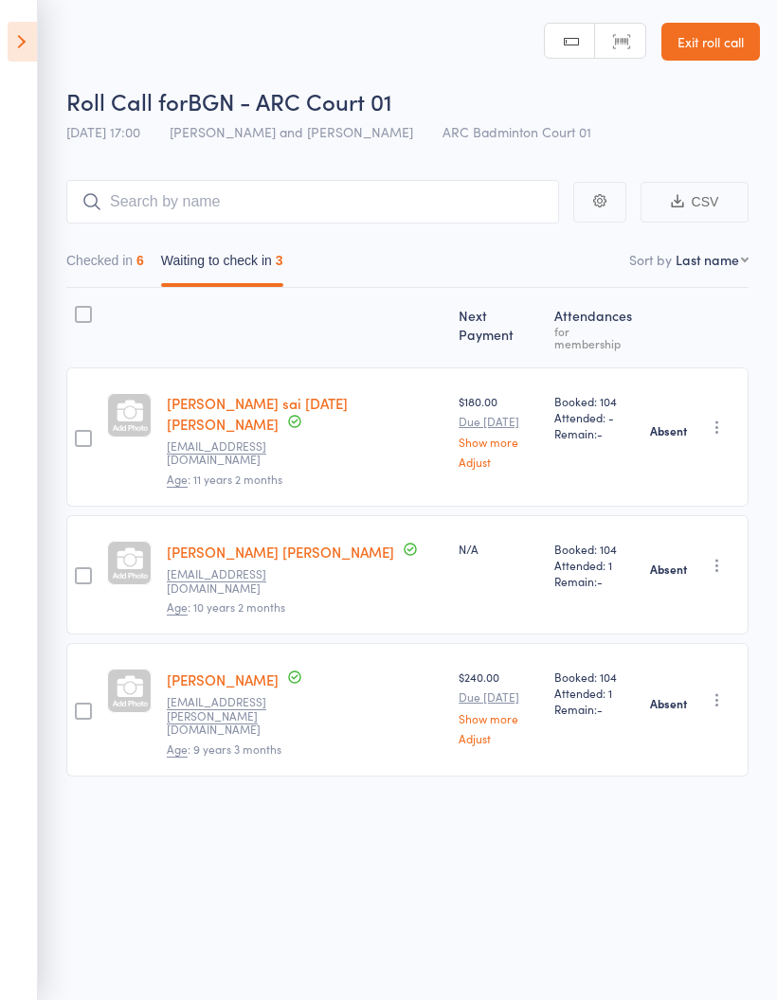
click at [126, 271] on button "Checked in 6" at bounding box center [105, 265] width 78 height 44
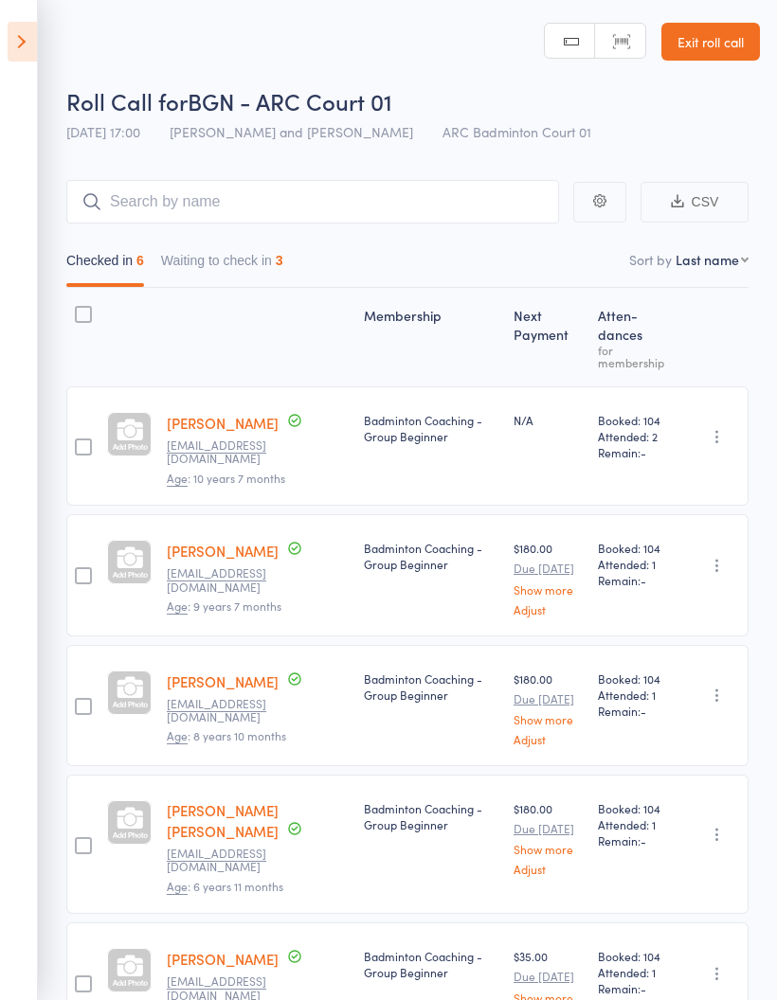
click at [233, 287] on button "Waiting to check in 3" at bounding box center [222, 265] width 122 height 44
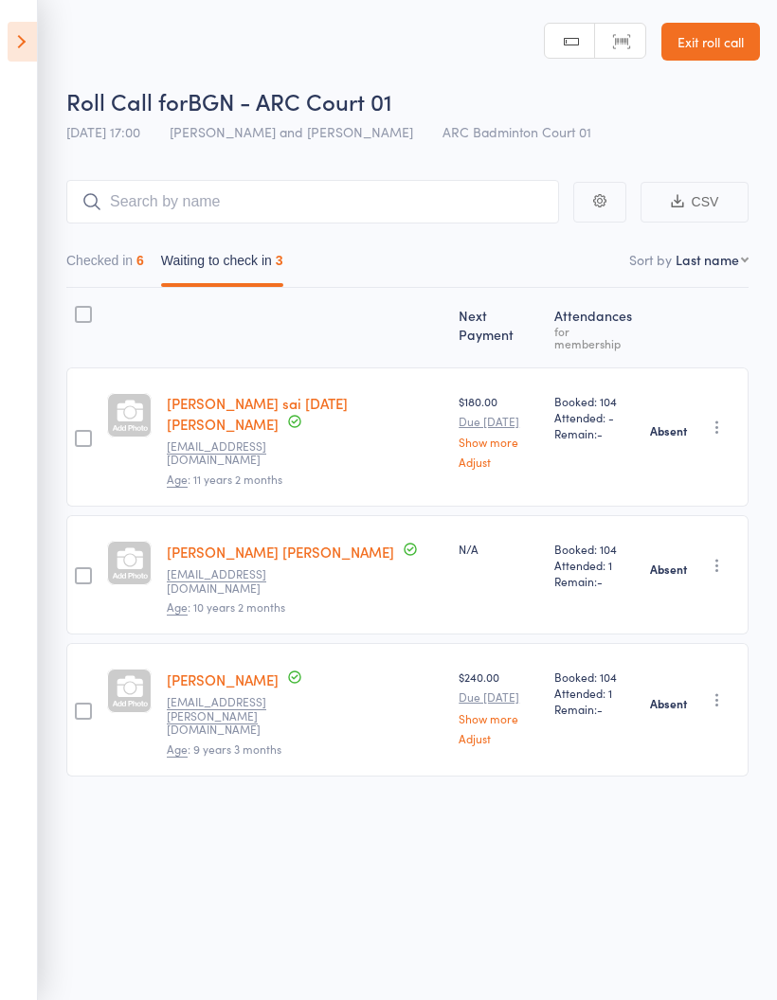
click at [102, 253] on button "Checked in 6" at bounding box center [105, 265] width 78 height 44
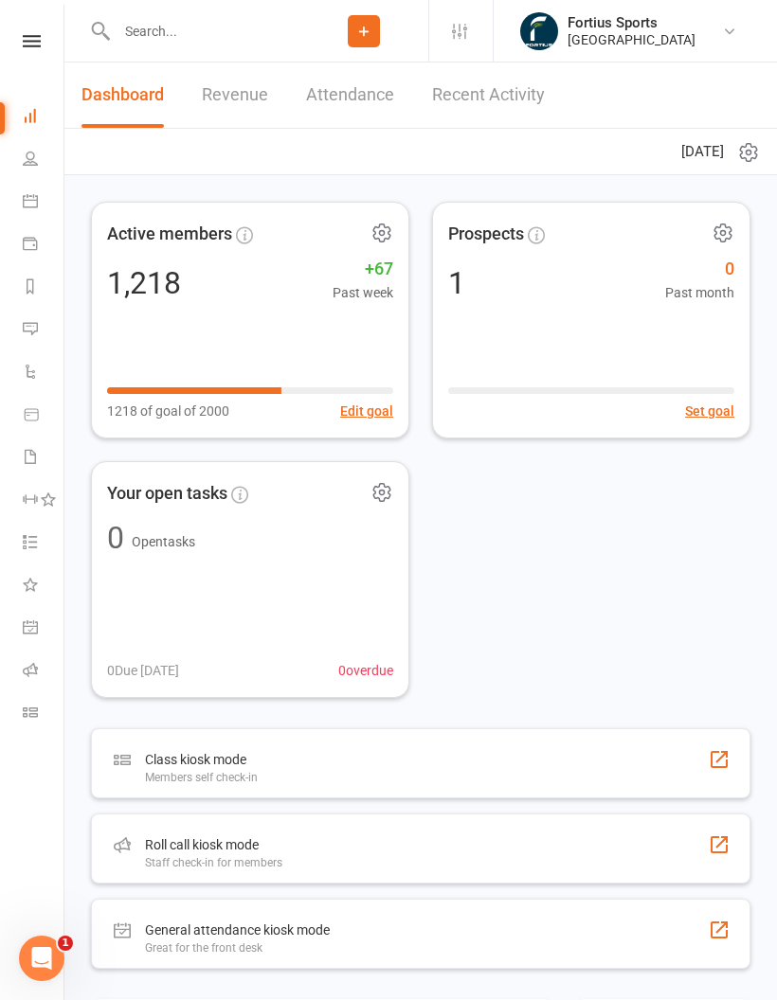
click at [220, 23] on input "text" at bounding box center [205, 31] width 188 height 27
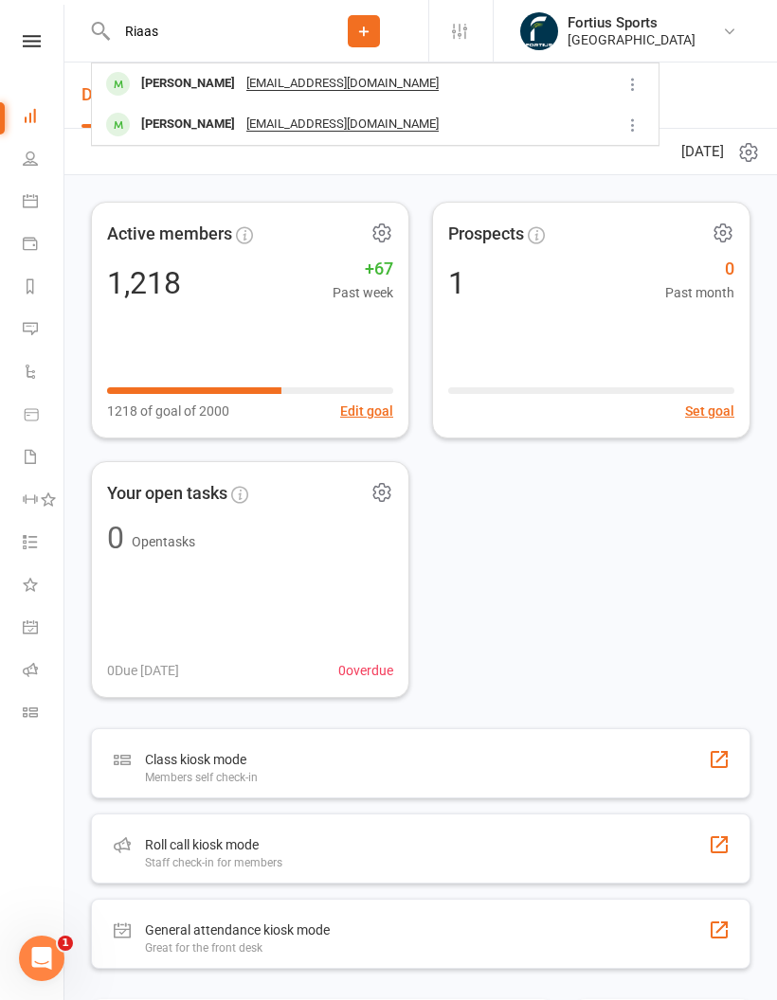
type input "Riaas"
click at [187, 117] on div "Ria Ashwin" at bounding box center [187, 124] width 105 height 27
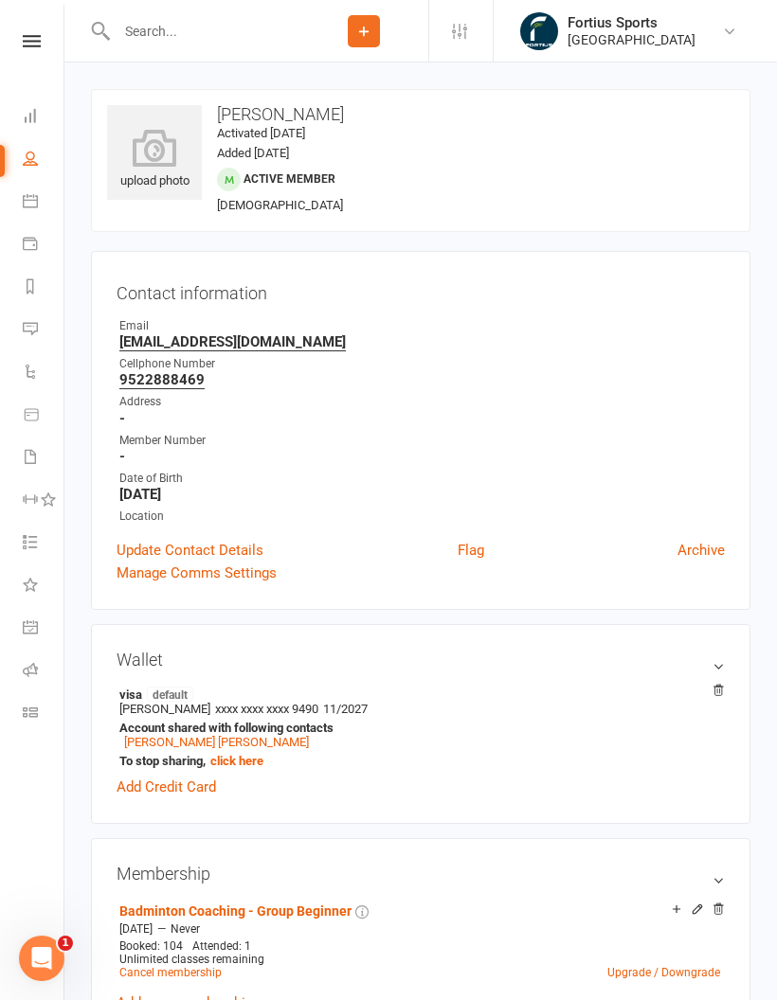
click at [228, 37] on input "text" at bounding box center [205, 31] width 188 height 27
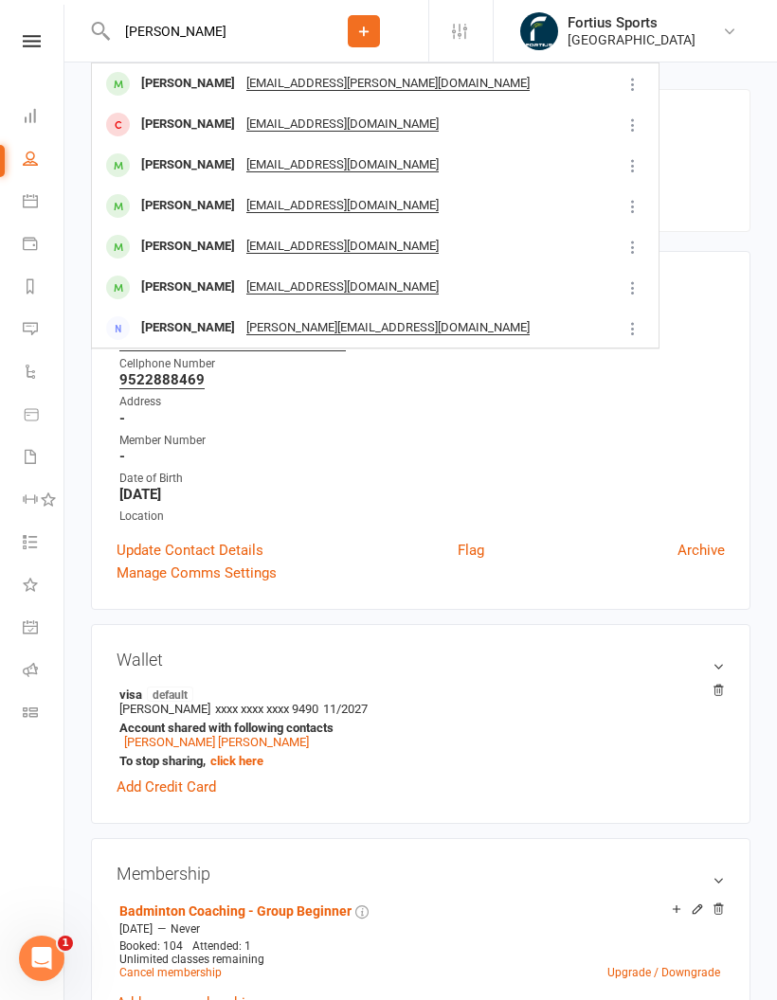
click at [274, 27] on input "Aria pate" at bounding box center [205, 31] width 188 height 27
type input "A"
